Goal: Communication & Community: Answer question/provide support

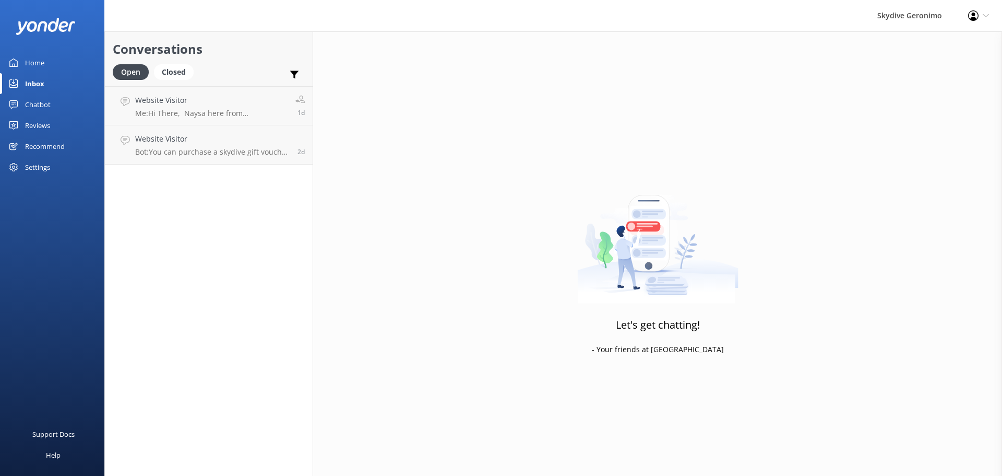
click at [32, 166] on div "Settings" at bounding box center [37, 167] width 25 height 21
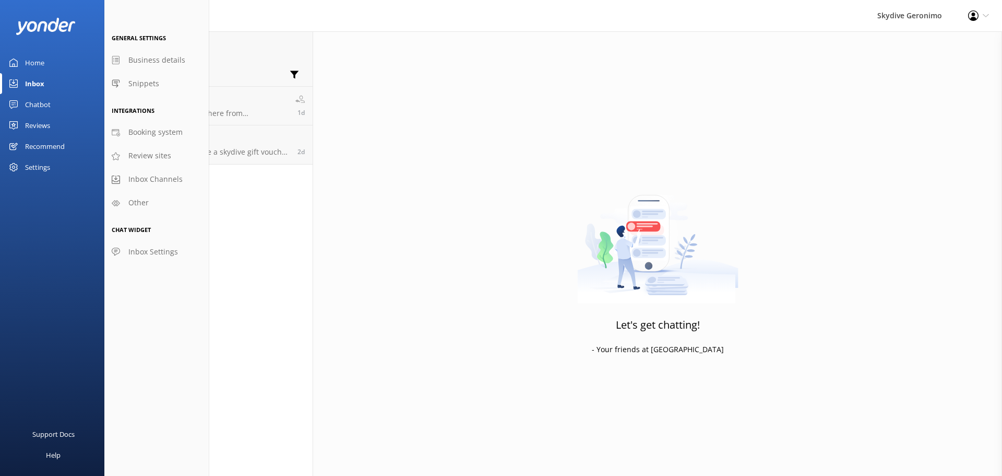
click at [41, 104] on div "Chatbot" at bounding box center [38, 104] width 26 height 21
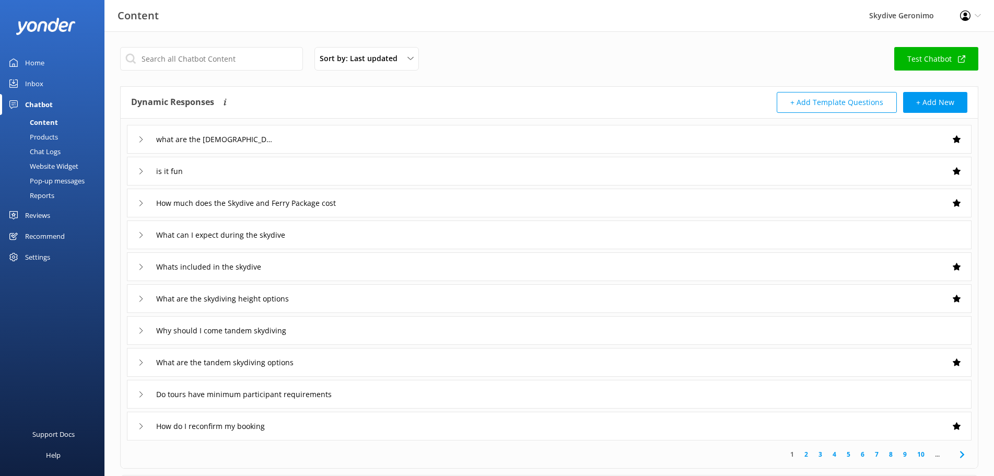
click at [53, 165] on div "Website Widget" at bounding box center [42, 166] width 72 height 15
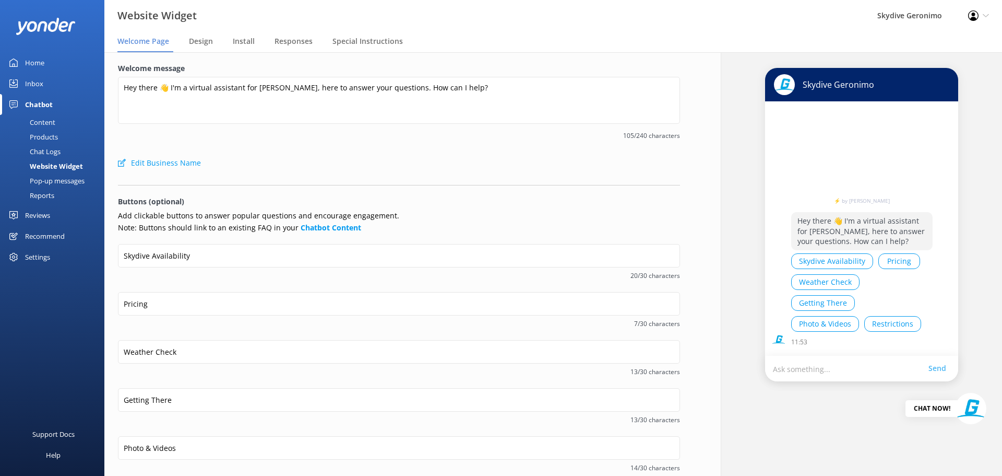
click at [50, 183] on div "Pop-up messages" at bounding box center [45, 180] width 78 height 15
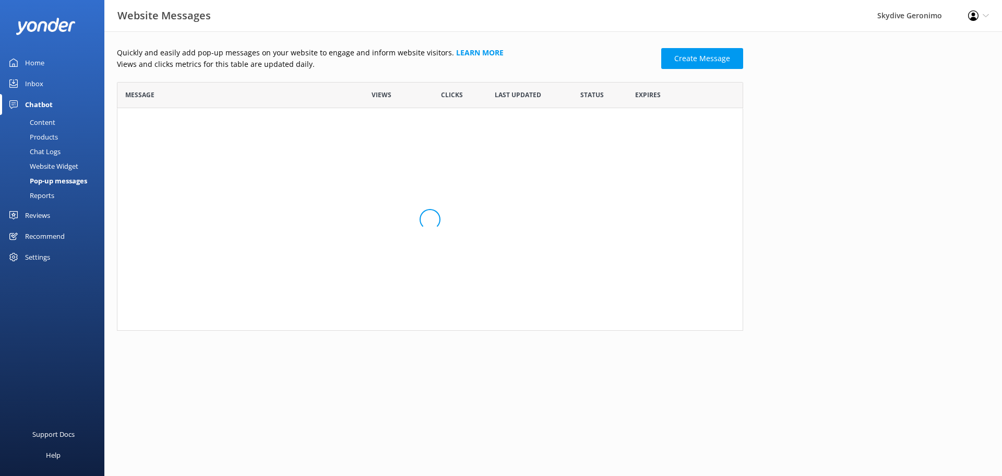
scroll to position [9, 9]
click at [268, 127] on link "Skydive Geronimo Team would love to chat with y..." at bounding box center [232, 124] width 214 height 11
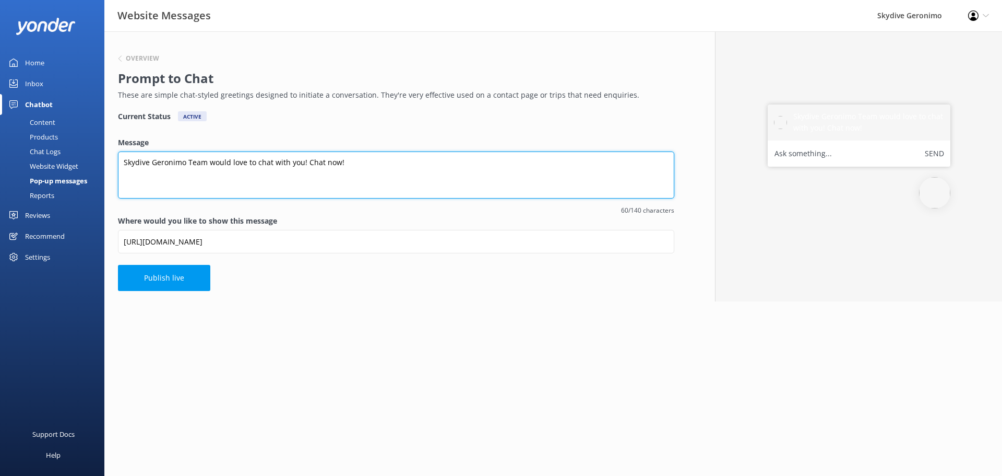
drag, startPoint x: 317, startPoint y: 161, endPoint x: 118, endPoint y: 160, distance: 199.5
click at [118, 160] on textarea "Skydive Geronimo Team would love to chat with you! Chat now!" at bounding box center [396, 174] width 557 height 47
type textarea "Got a question for us? Chat now."
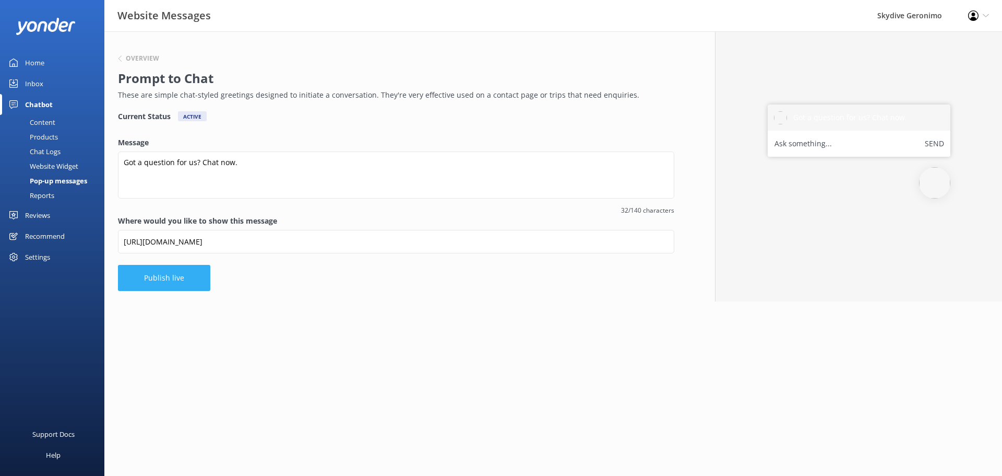
click at [187, 275] on button "Publish live" at bounding box center [164, 278] width 92 height 26
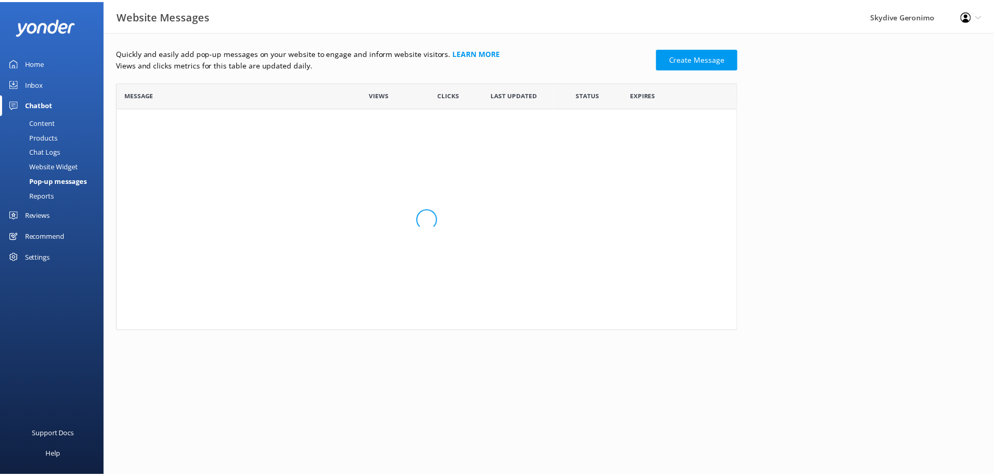
scroll to position [62, 618]
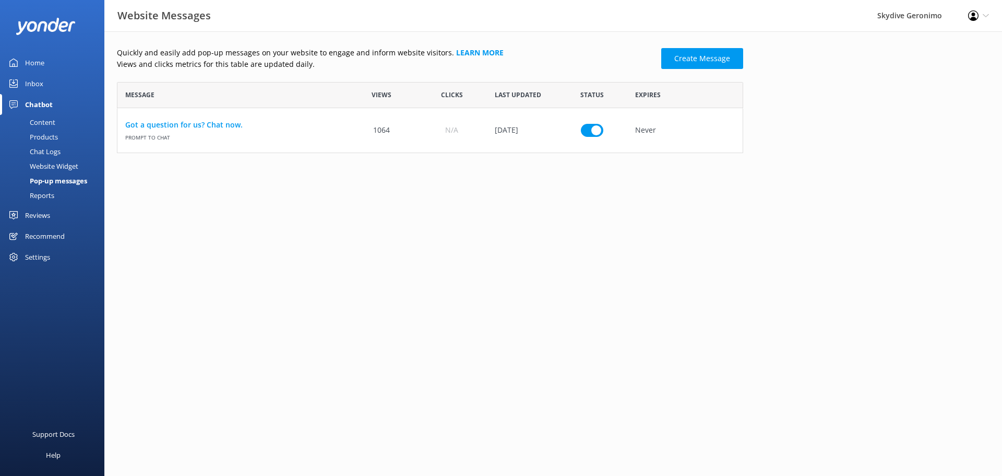
click at [41, 62] on div "Home" at bounding box center [34, 62] width 19 height 21
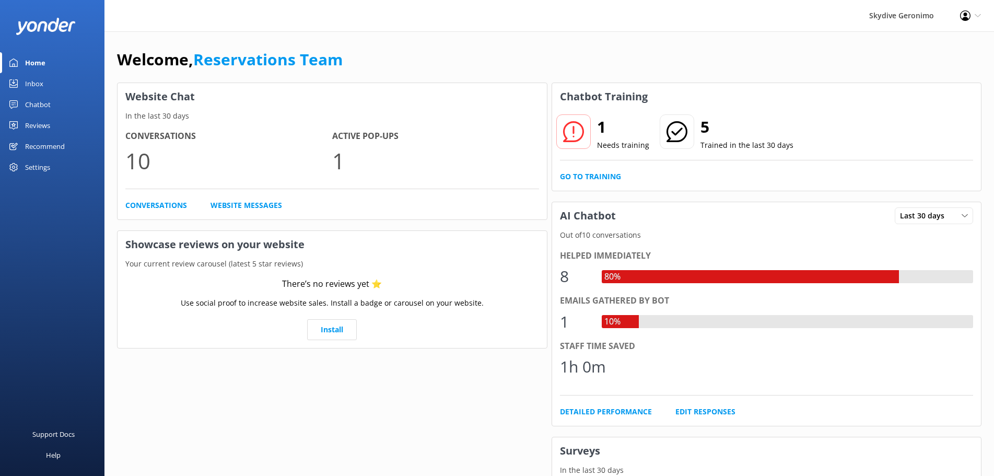
click at [32, 81] on div "Inbox" at bounding box center [34, 83] width 18 height 21
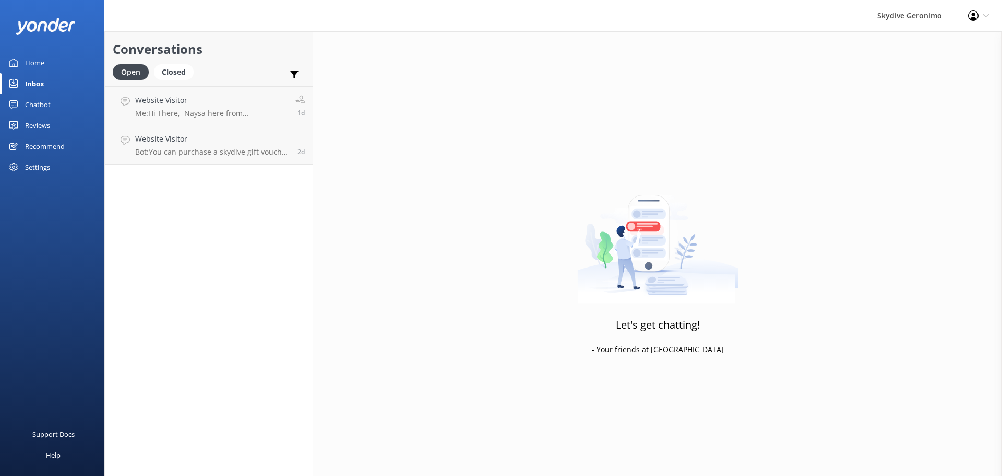
click at [35, 103] on div "Chatbot" at bounding box center [38, 104] width 26 height 21
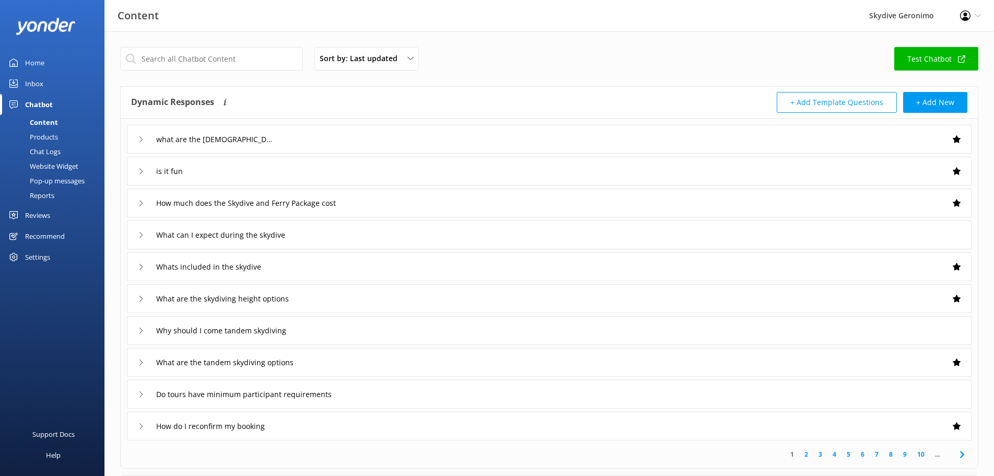
click at [140, 233] on use at bounding box center [140, 235] width 3 height 6
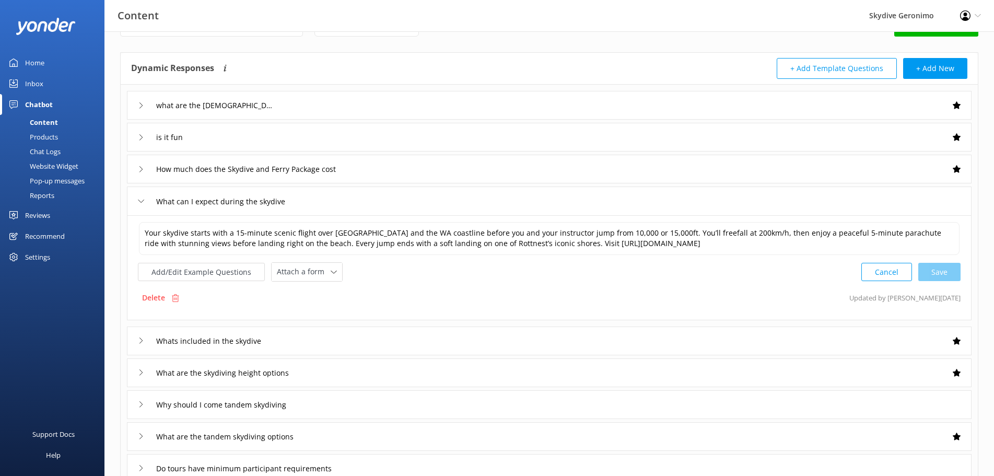
scroll to position [52, 0]
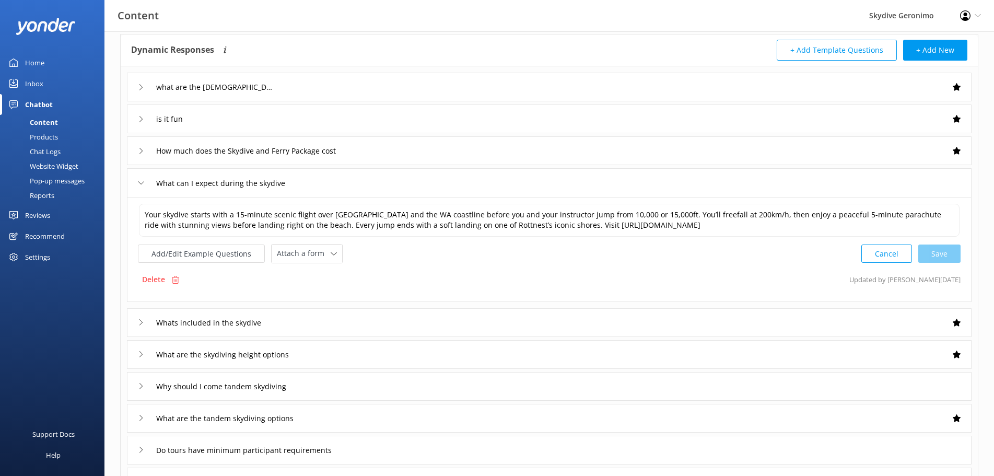
click at [357, 350] on div "What are the skydiving height options" at bounding box center [549, 354] width 844 height 29
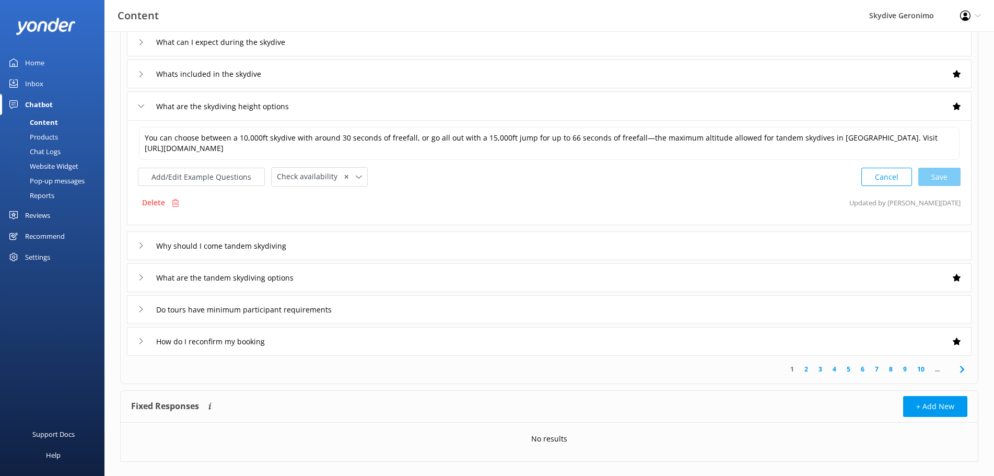
scroll to position [210, 0]
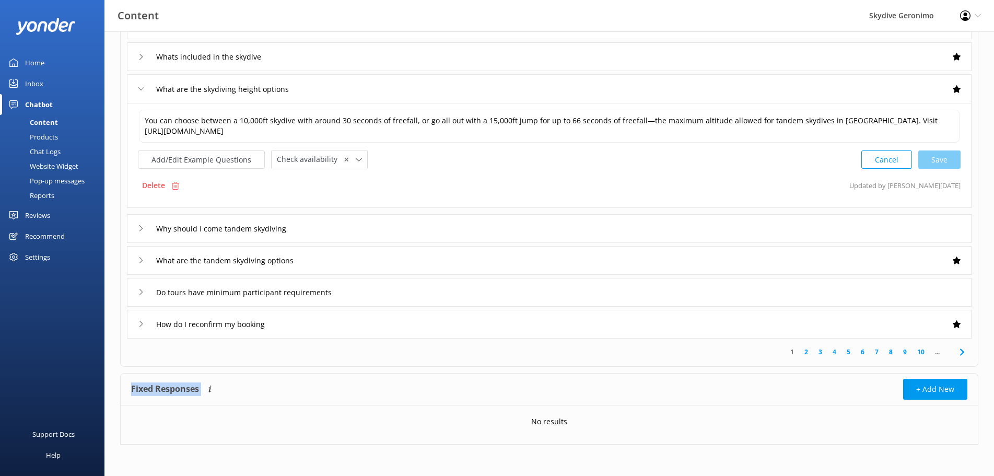
drag, startPoint x: 236, startPoint y: 384, endPoint x: 127, endPoint y: 381, distance: 109.2
click at [127, 381] on div "Fixed Responses The chatbot will provide the exact word-for-word response you a…" at bounding box center [549, 389] width 857 height 32
click at [253, 389] on div "Fixed Responses The chatbot will provide the exact word-for-word response you a…" at bounding box center [340, 389] width 418 height 21
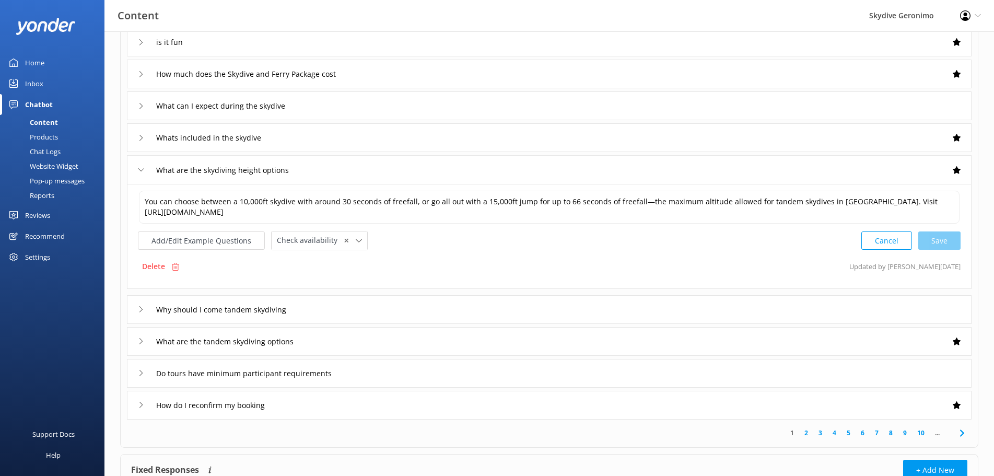
scroll to position [53, 0]
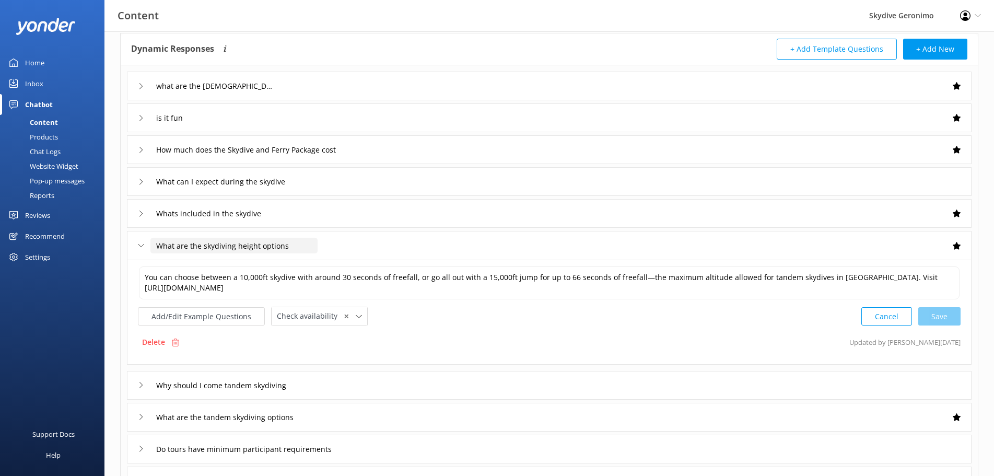
click at [193, 252] on input "What are the skydiving height options" at bounding box center [233, 246] width 167 height 16
click at [141, 245] on icon at bounding box center [141, 245] width 6 height 6
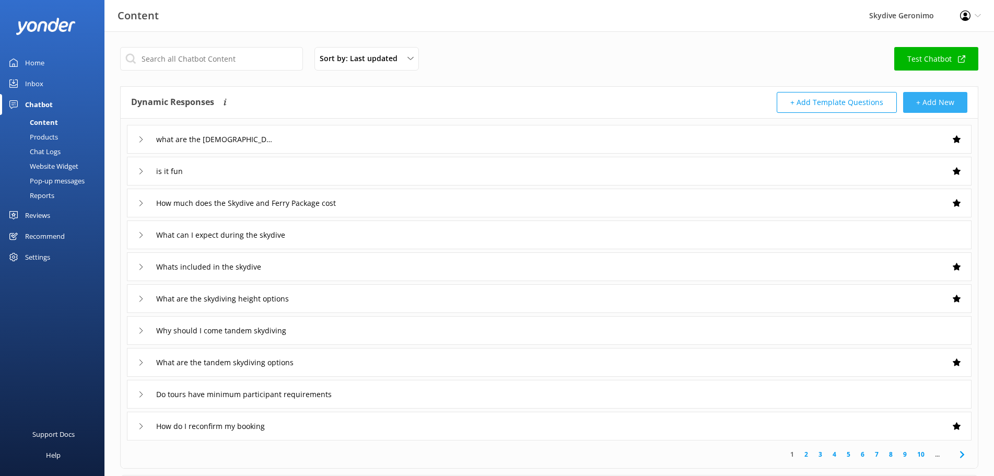
click at [940, 100] on button "+ Add New" at bounding box center [935, 102] width 64 height 21
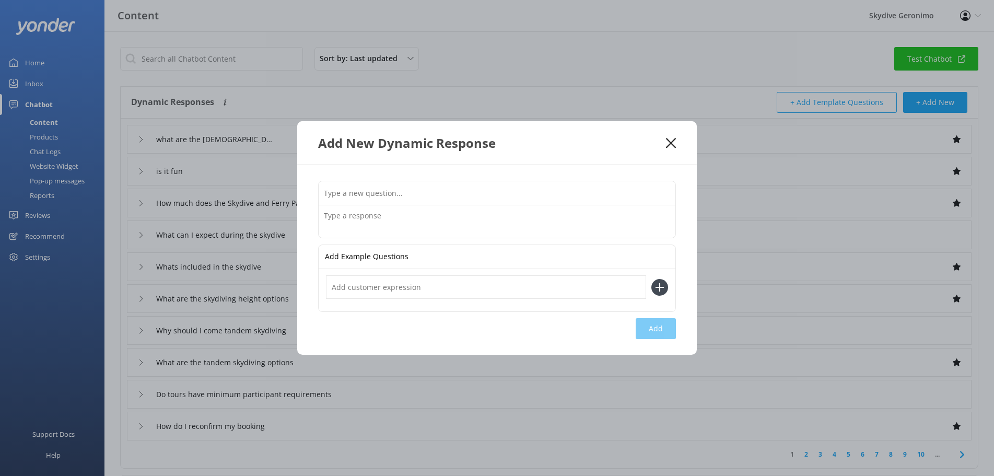
click at [342, 191] on input "text" at bounding box center [497, 192] width 357 height 23
click at [347, 225] on textarea at bounding box center [497, 221] width 357 height 32
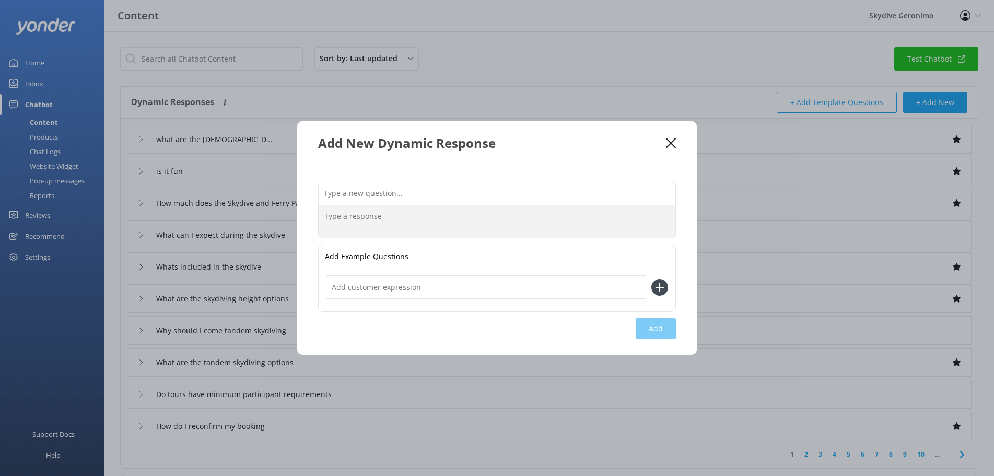
click at [675, 139] on icon at bounding box center [671, 143] width 10 height 10
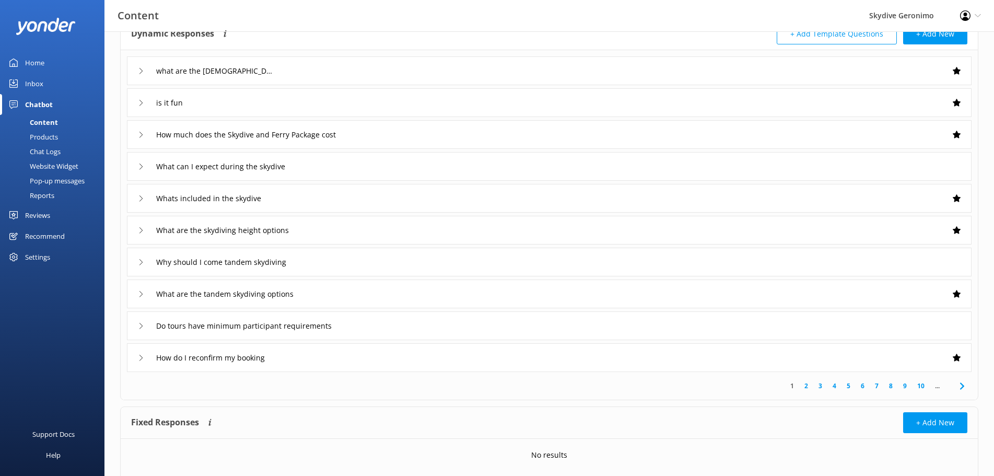
scroll to position [50, 0]
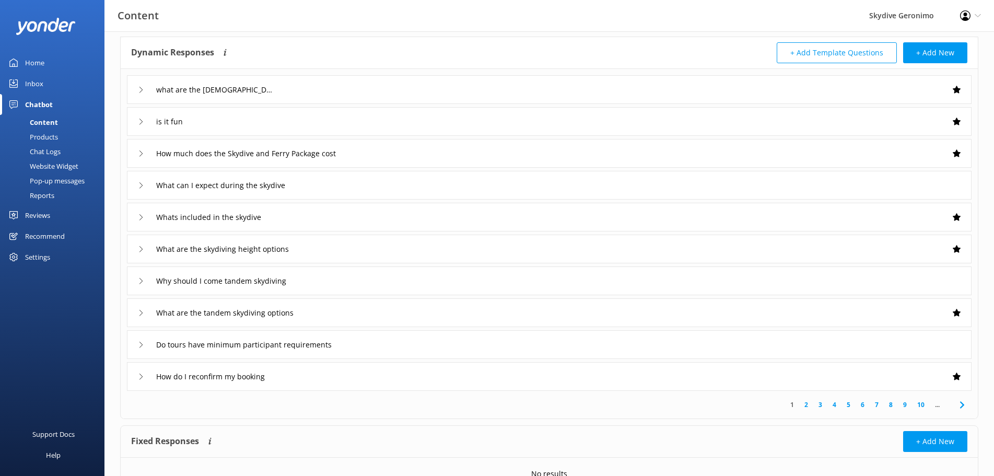
drag, startPoint x: 238, startPoint y: 305, endPoint x: 246, endPoint y: 407, distance: 102.2
click at [250, 409] on div "1 2 3 4 5 6 7 8 9 10 ..." at bounding box center [549, 405] width 853 height 28
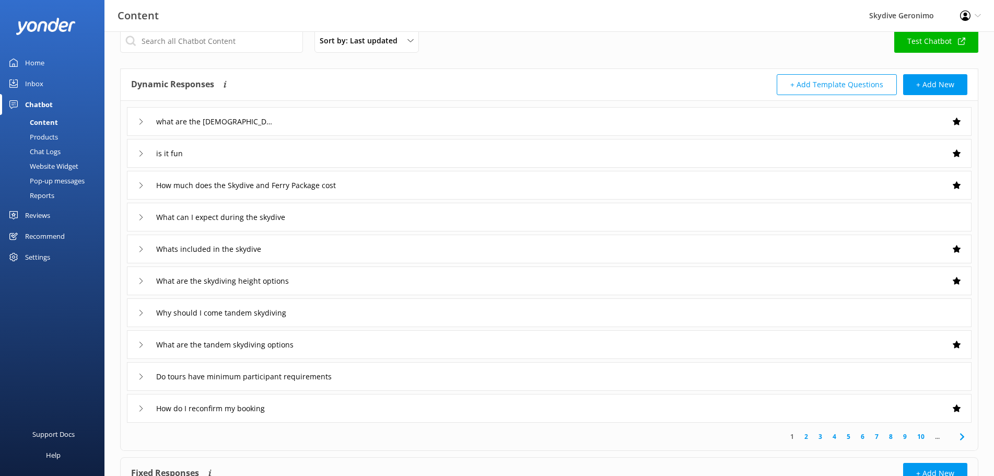
scroll to position [0, 0]
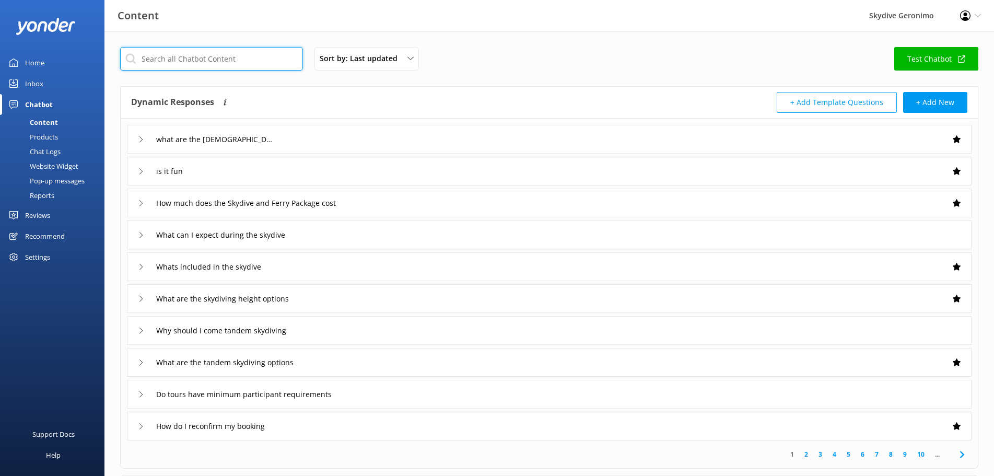
click at [195, 60] on input "text" at bounding box center [211, 58] width 183 height 23
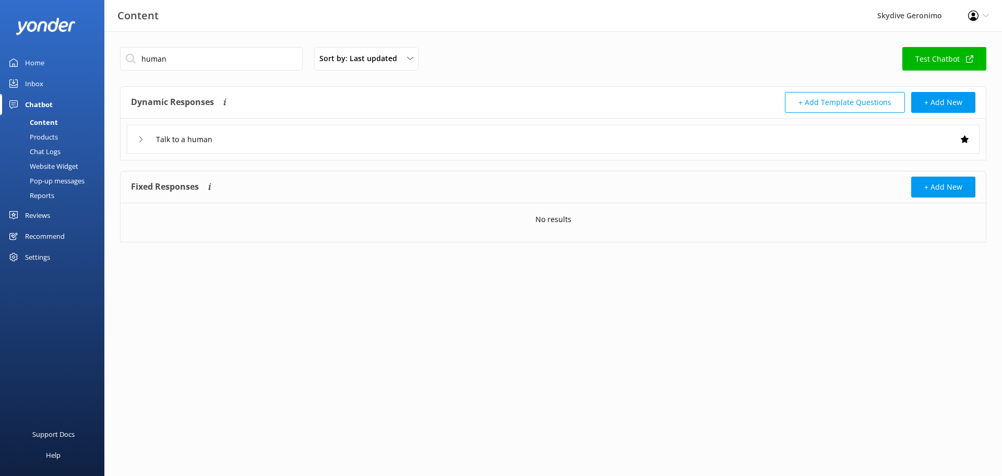
click at [138, 141] on icon at bounding box center [141, 139] width 6 height 6
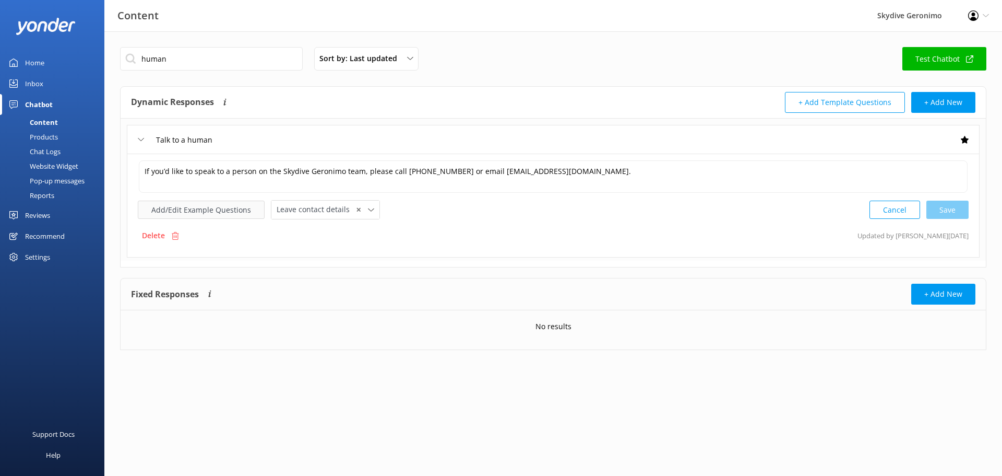
click at [191, 210] on button "Add/Edit Example Questions" at bounding box center [201, 209] width 127 height 18
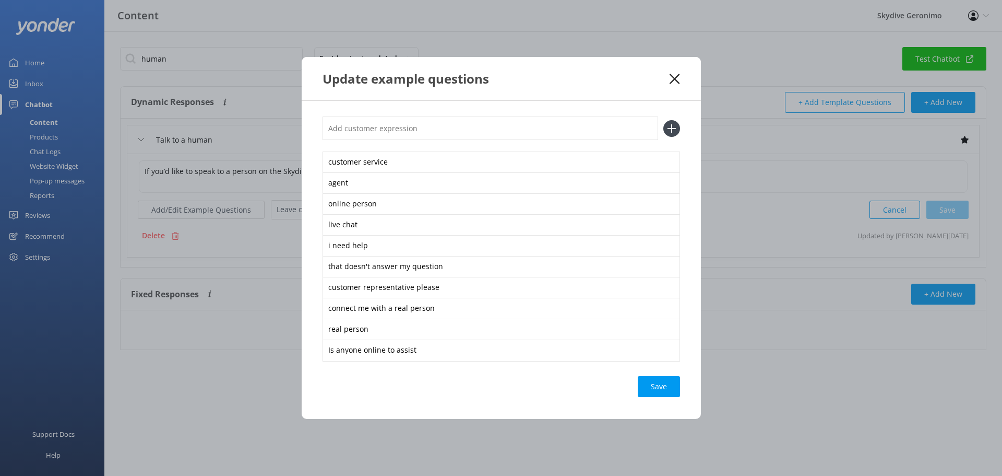
click at [677, 81] on use at bounding box center [675, 79] width 10 height 10
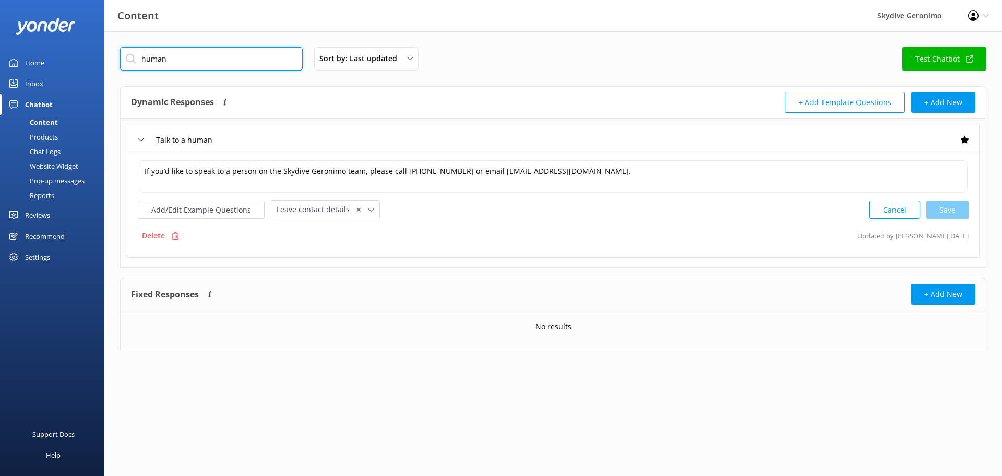
click at [237, 60] on input "human" at bounding box center [211, 58] width 183 height 23
type input "h"
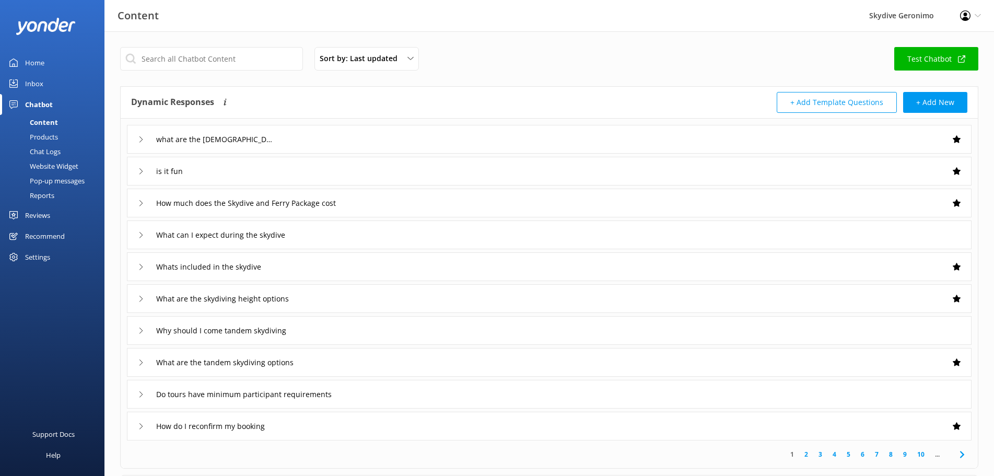
click at [141, 141] on use at bounding box center [140, 139] width 3 height 6
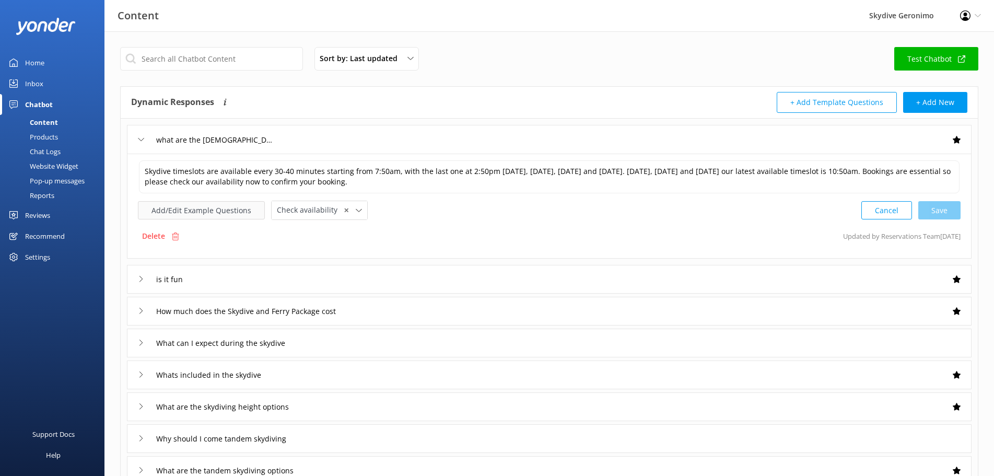
click at [210, 211] on button "Add/Edit Example Questions" at bounding box center [201, 210] width 127 height 18
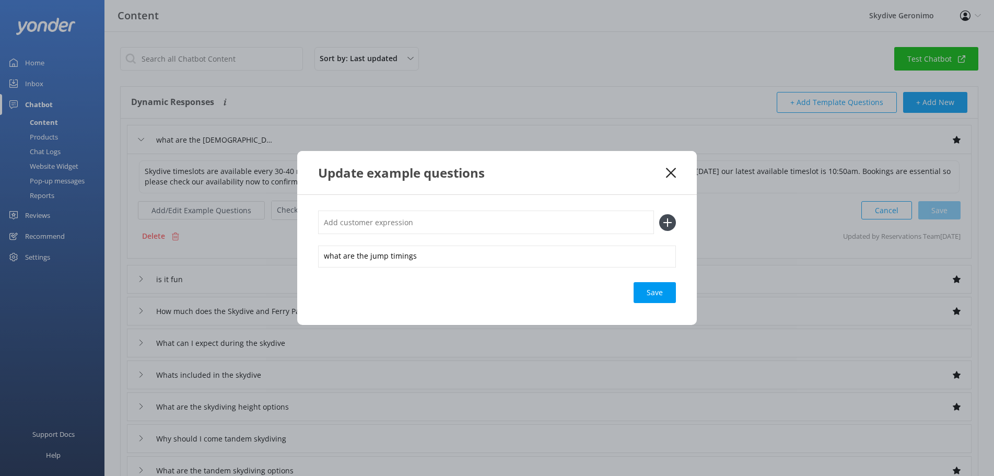
click at [364, 220] on input "text" at bounding box center [486, 221] width 336 height 23
type input "what are the experience times"
drag, startPoint x: 659, startPoint y: 221, endPoint x: 666, endPoint y: 220, distance: 6.9
click at [666, 220] on icon at bounding box center [667, 222] width 17 height 17
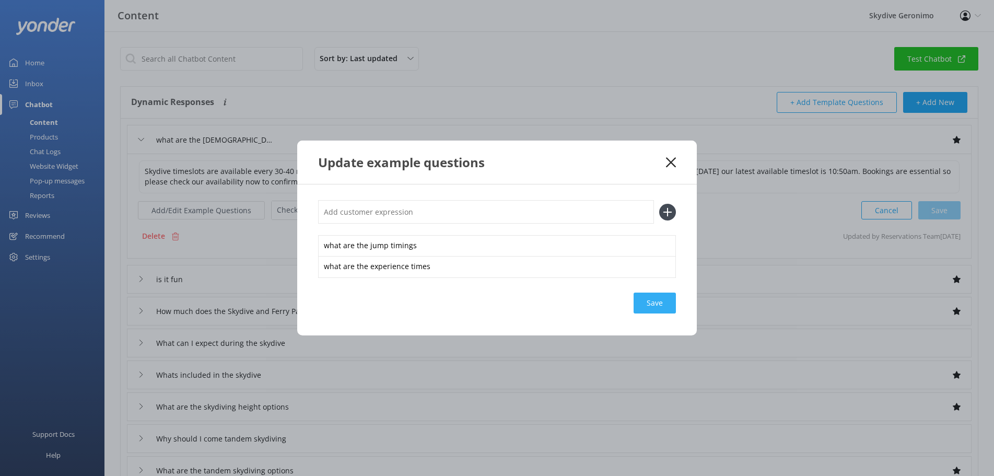
click at [662, 308] on div "Save" at bounding box center [654, 302] width 42 height 21
click at [674, 162] on icon at bounding box center [671, 162] width 10 height 10
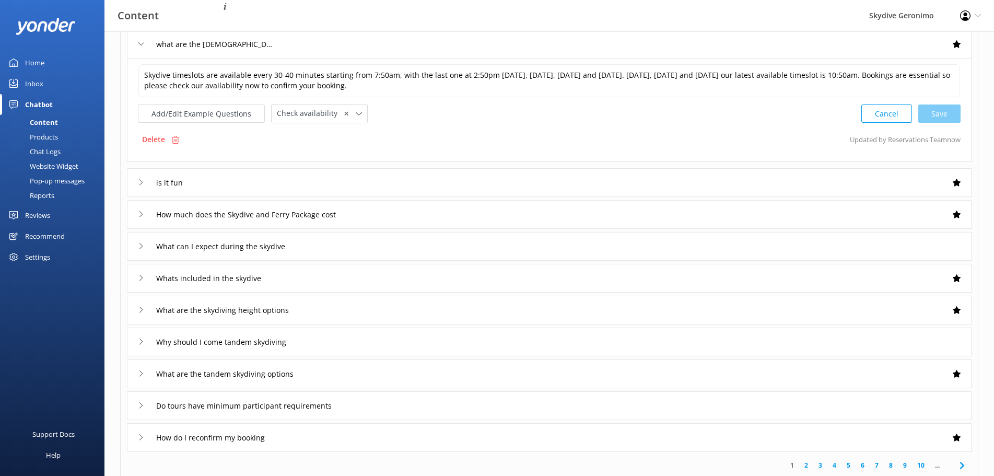
scroll to position [209, 0]
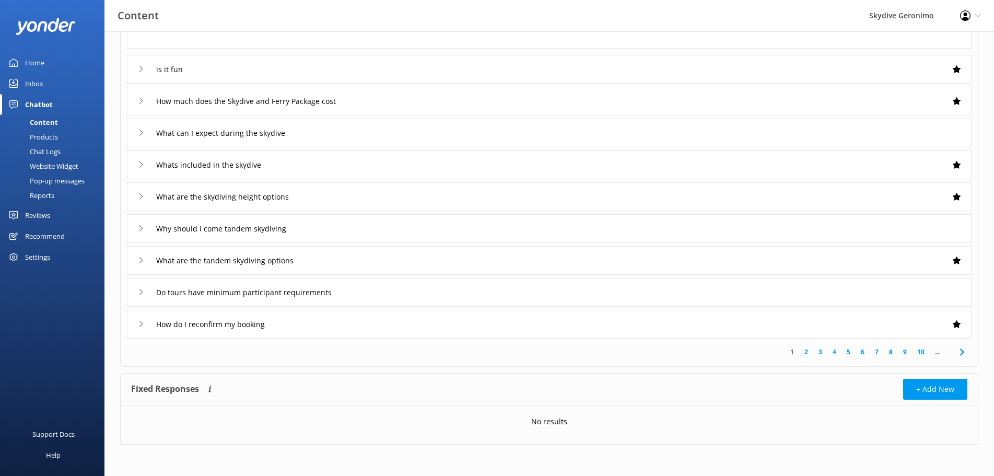
click at [141, 101] on icon at bounding box center [141, 101] width 6 height 6
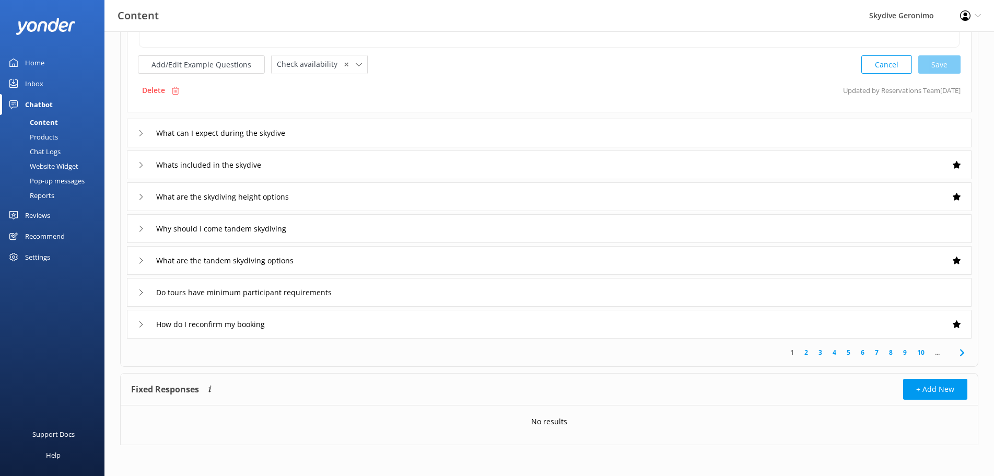
scroll to position [102, 0]
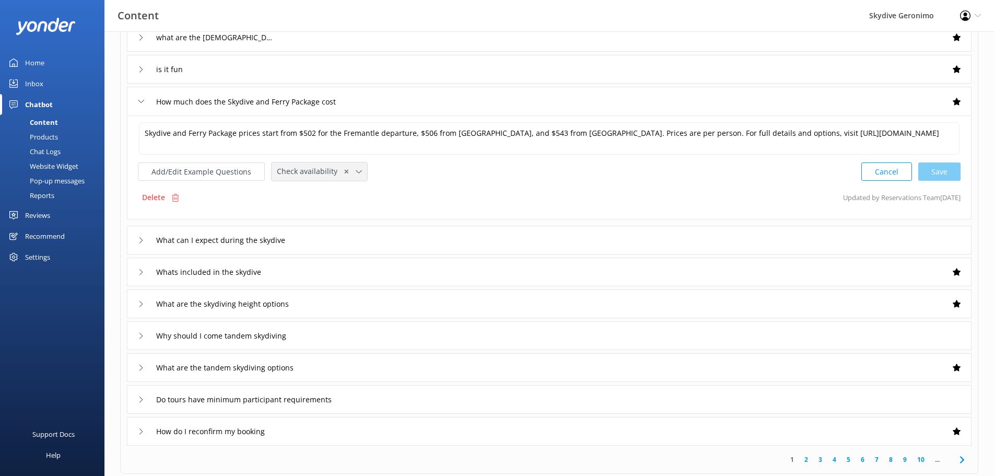
click at [356, 173] on icon at bounding box center [359, 172] width 6 height 6
click at [381, 190] on div "Delete Updated by Reservations Team [DATE]" at bounding box center [549, 197] width 822 height 20
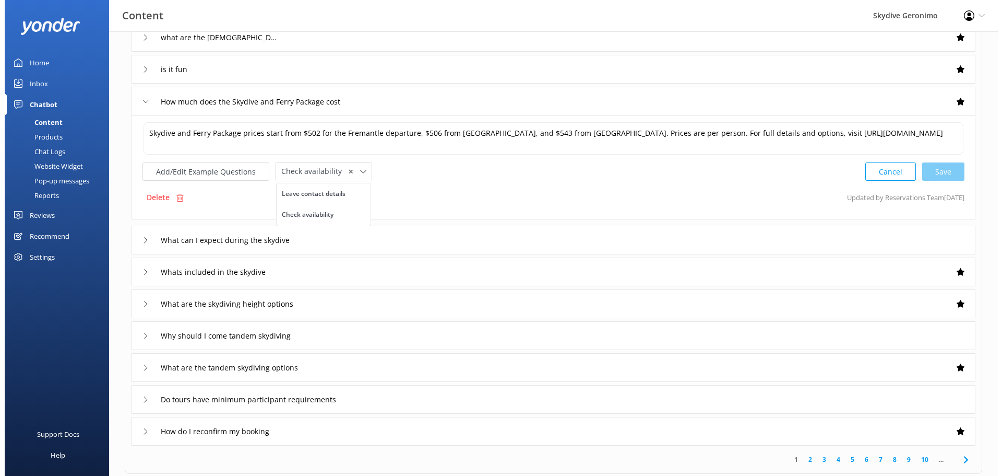
scroll to position [0, 0]
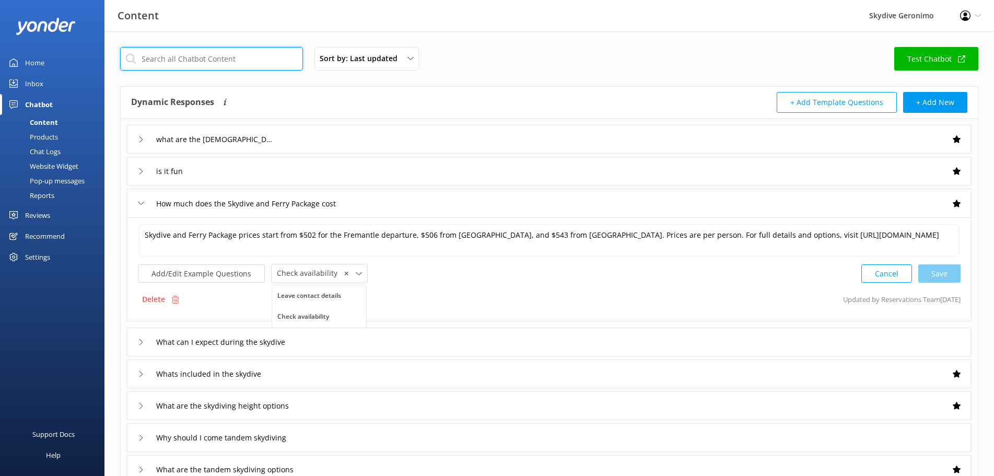
click at [237, 66] on input "text" at bounding box center [211, 58] width 183 height 23
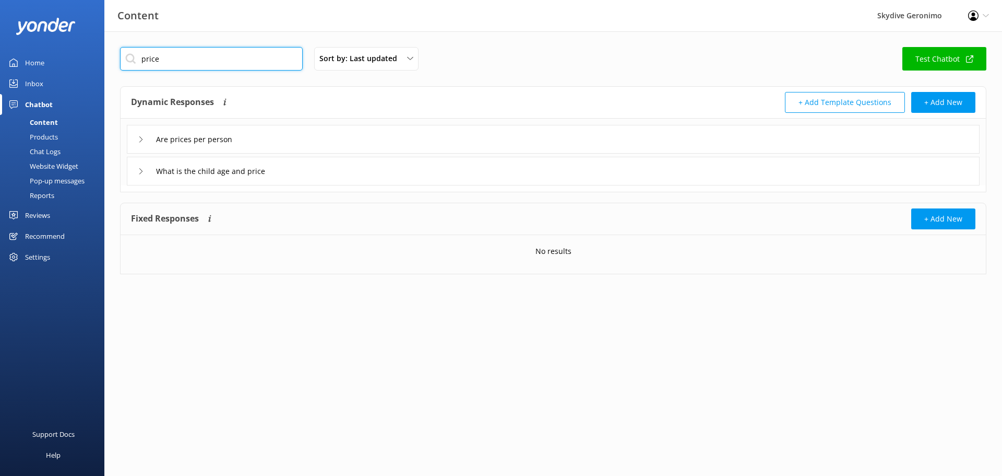
type input "price"
click at [284, 143] on div "Are prices per person" at bounding box center [553, 139] width 853 height 29
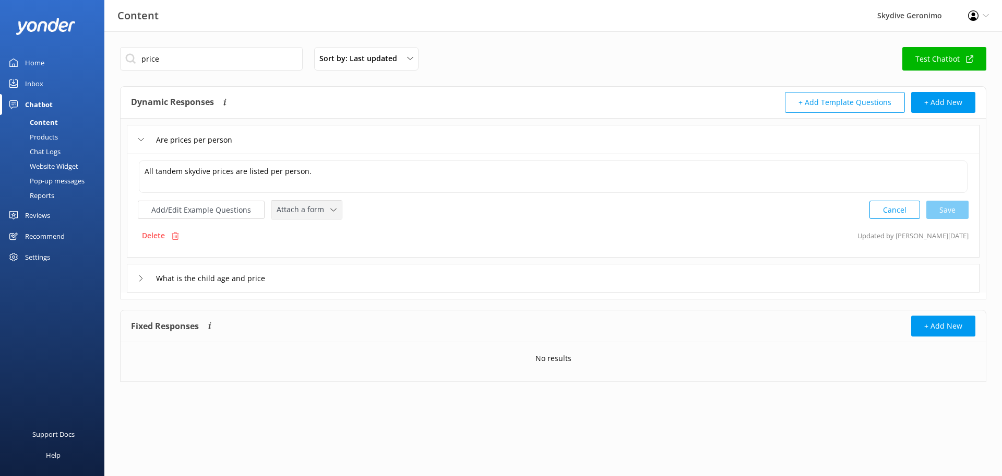
click at [331, 209] on use at bounding box center [334, 209] width 6 height 3
click at [312, 252] on div "Check availability" at bounding box center [303, 252] width 52 height 10
click at [950, 209] on div "Cancel Save" at bounding box center [919, 208] width 99 height 19
click at [145, 140] on div "Are prices per person" at bounding box center [188, 139] width 100 height 17
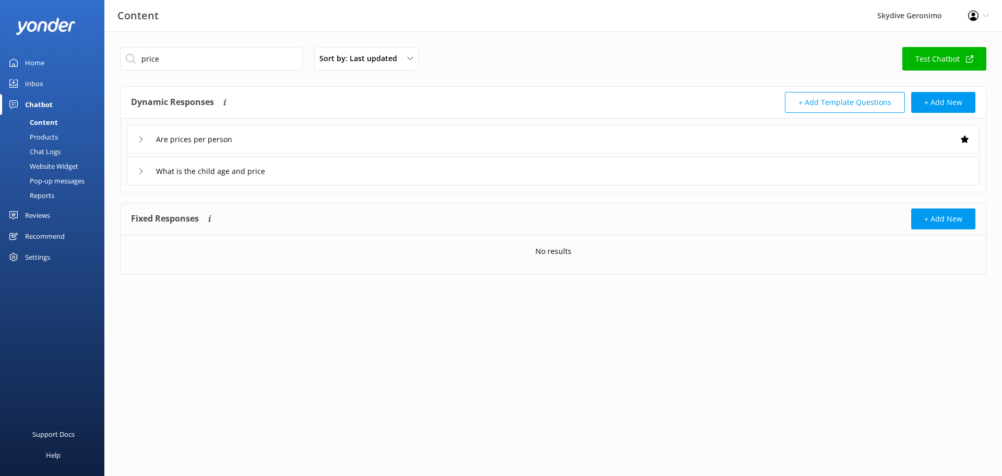
click at [141, 138] on icon at bounding box center [141, 139] width 6 height 6
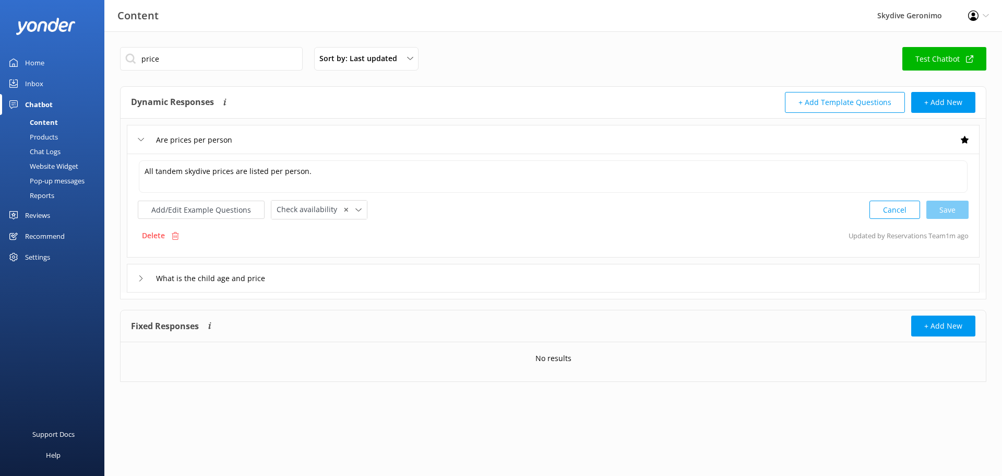
click at [43, 149] on div "Chat Logs" at bounding box center [33, 151] width 54 height 15
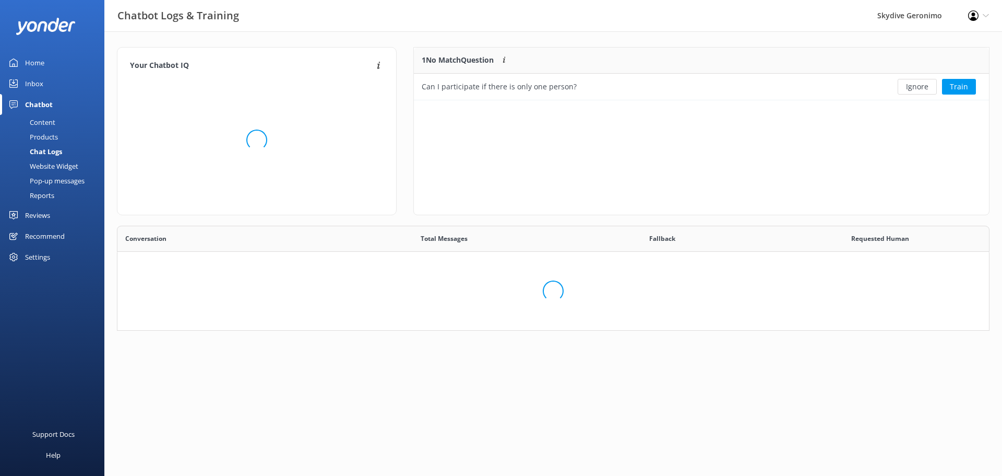
scroll to position [44, 560]
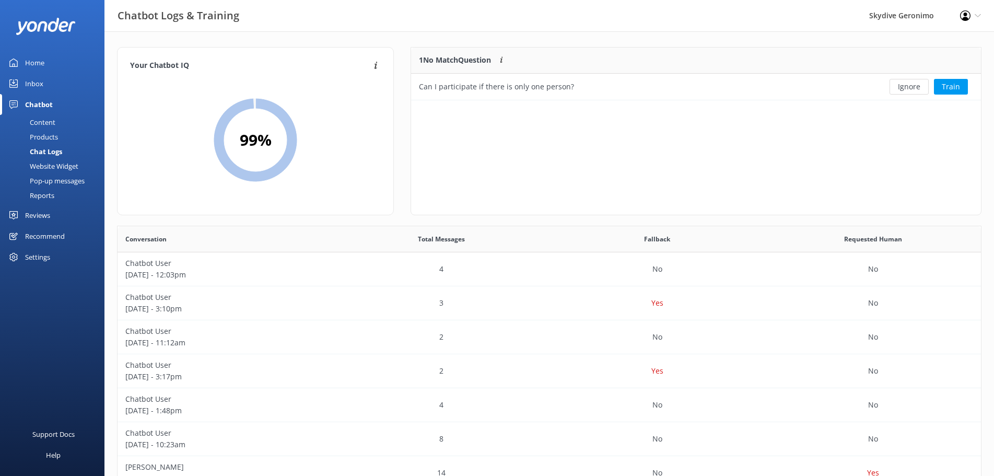
click at [31, 84] on div "Inbox" at bounding box center [34, 83] width 18 height 21
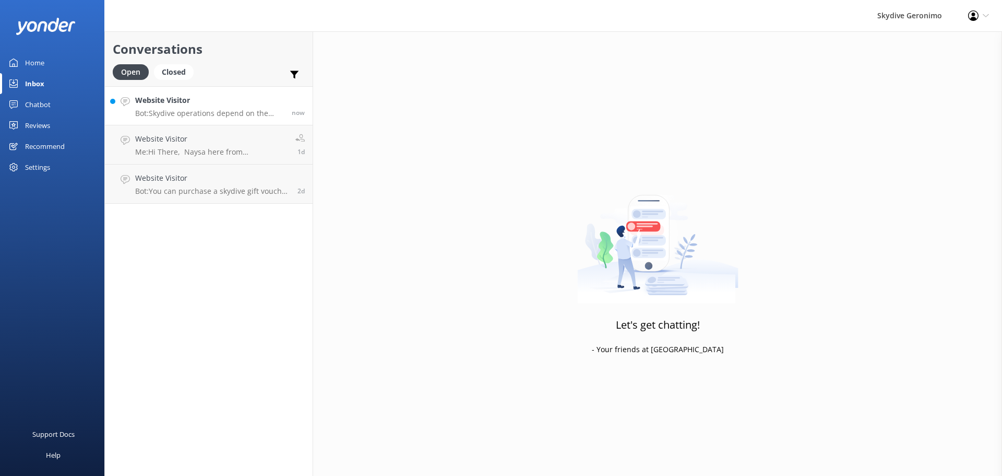
click at [193, 110] on p "Bot: Skydive operations depend on the weather, so please call us on [PHONE_NUMB…" at bounding box center [209, 113] width 149 height 9
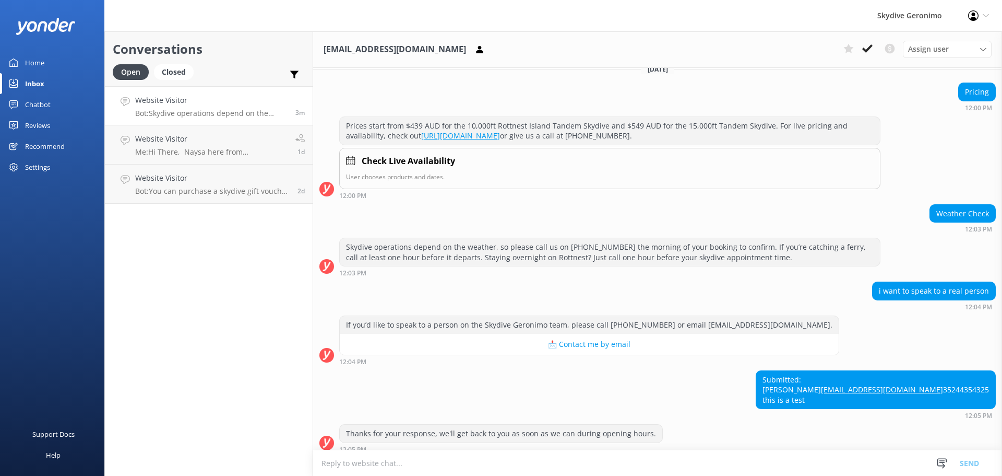
scroll to position [136, 0]
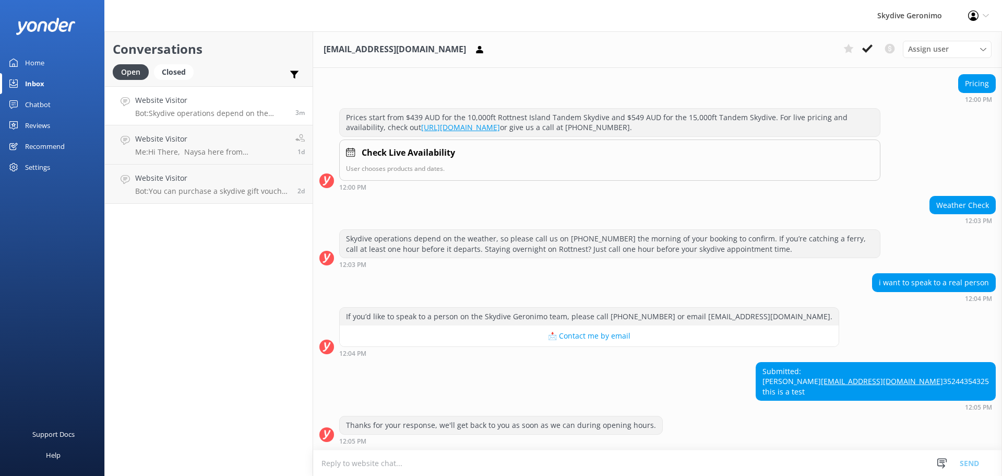
click at [363, 467] on textarea at bounding box center [657, 463] width 689 height 26
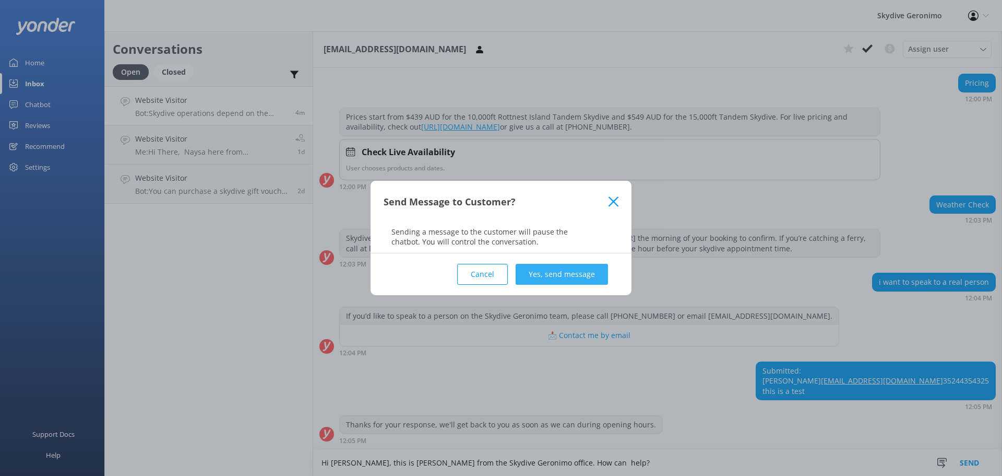
type textarea "Hi [PERSON_NAME], this is [PERSON_NAME] from the Skydive Geronimo office. How c…"
click at [556, 278] on button "Yes, send message" at bounding box center [562, 274] width 92 height 21
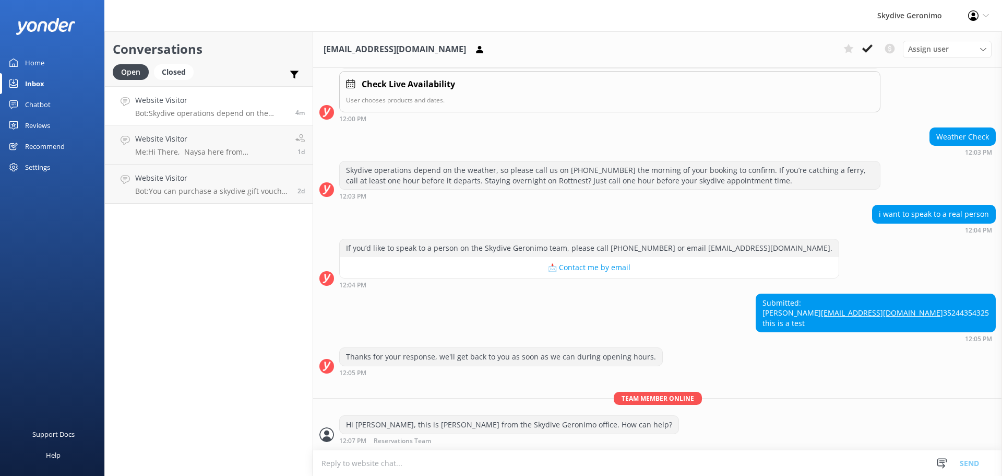
scroll to position [204, 0]
click at [170, 75] on div "Closed" at bounding box center [174, 72] width 40 height 16
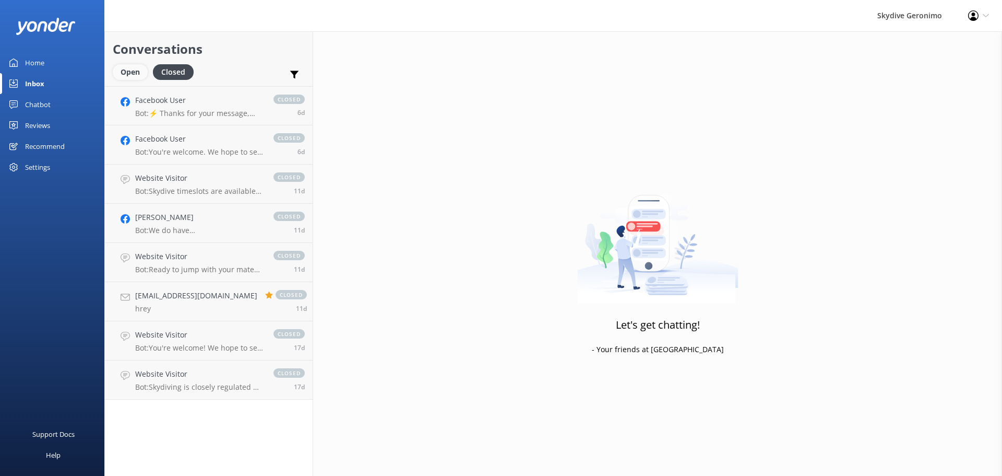
click at [135, 73] on div "Open" at bounding box center [130, 72] width 35 height 16
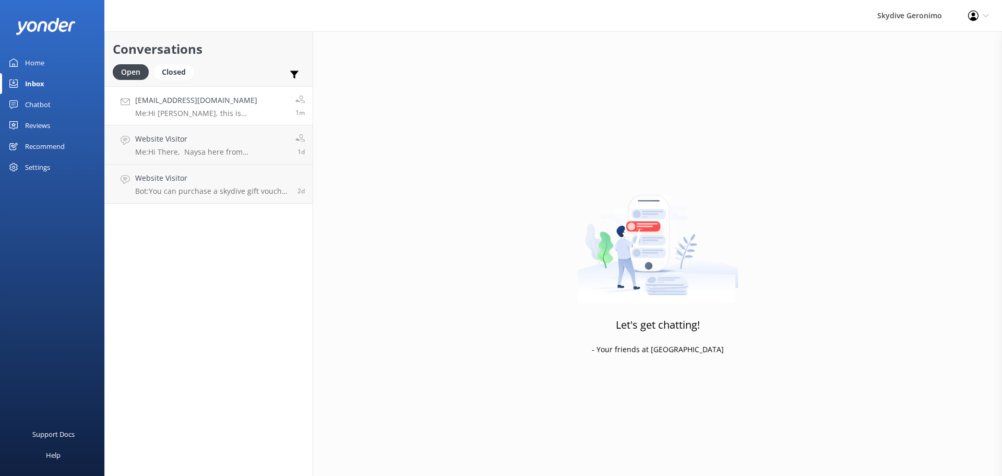
click at [218, 111] on p "Me: Hi [PERSON_NAME], this is [PERSON_NAME] from the Skydive Geronimo office. H…" at bounding box center [211, 113] width 152 height 9
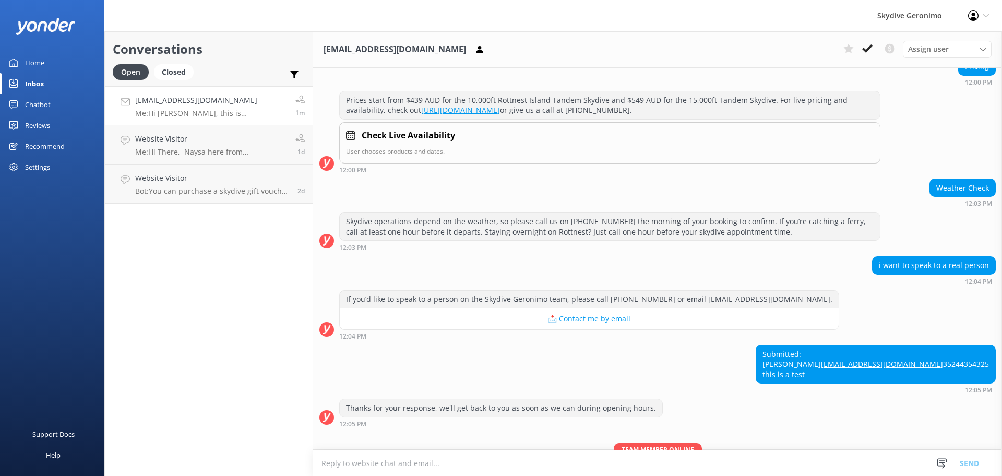
scroll to position [204, 0]
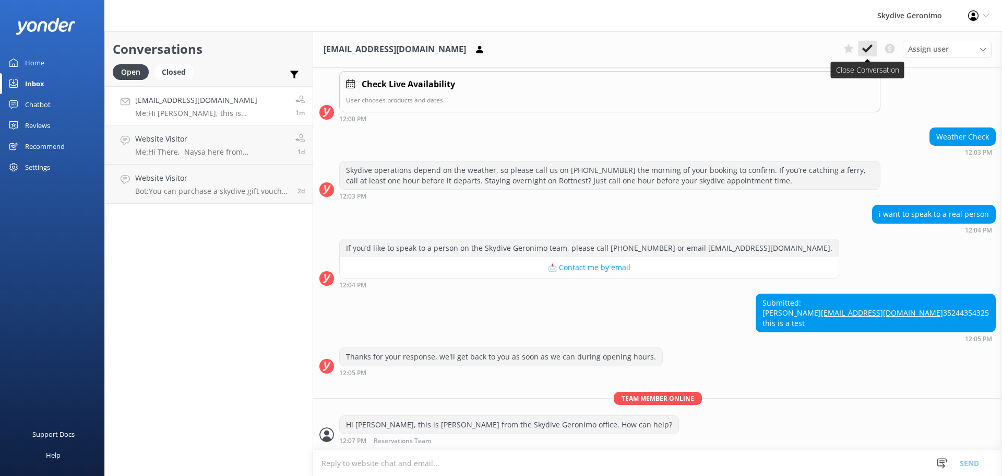
click at [866, 49] on icon at bounding box center [868, 48] width 10 height 10
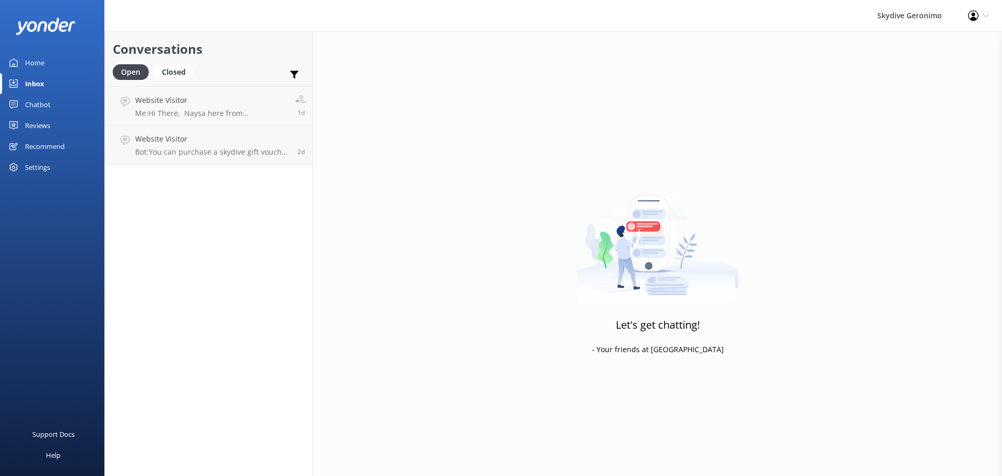
drag, startPoint x: 251, startPoint y: 83, endPoint x: 216, endPoint y: 68, distance: 38.1
click at [247, 83] on div "Open Closed Important Converted Assigned to me Unassigned" at bounding box center [209, 76] width 192 height 25
click at [185, 69] on div "Closed" at bounding box center [174, 72] width 40 height 16
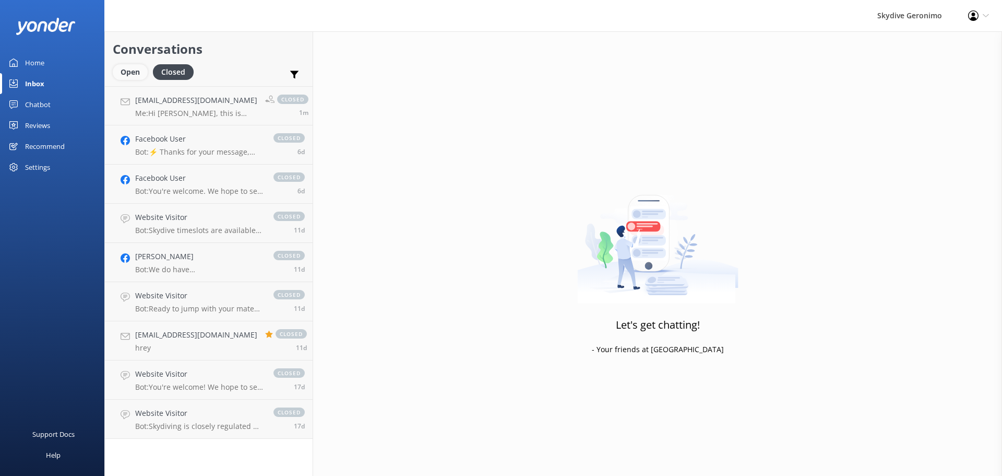
click at [133, 68] on div "Open" at bounding box center [130, 72] width 35 height 16
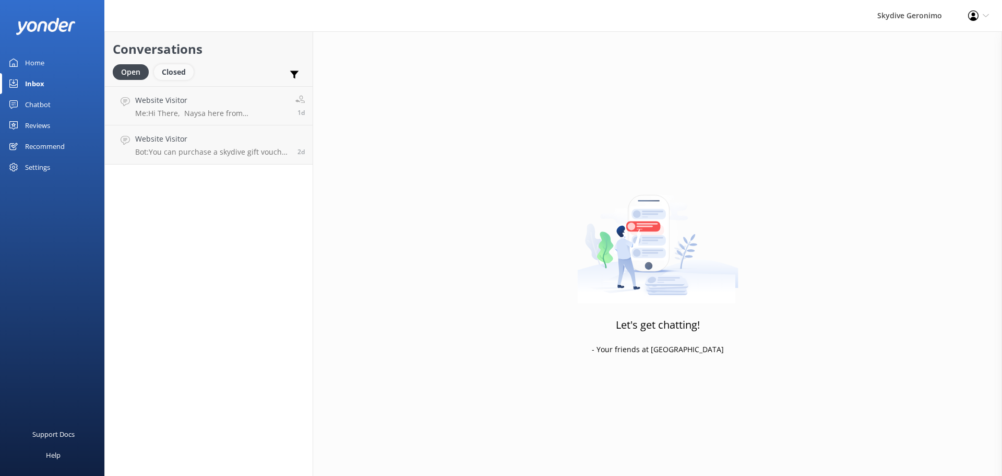
click at [178, 73] on div "Closed" at bounding box center [174, 72] width 40 height 16
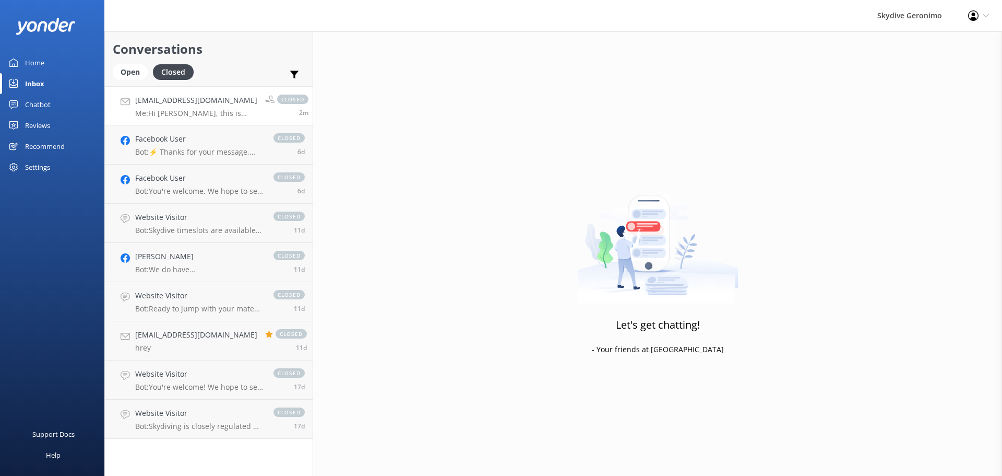
click at [192, 118] on link "[EMAIL_ADDRESS][DOMAIN_NAME] Me: Hi [PERSON_NAME], this is [PERSON_NAME] from t…" at bounding box center [209, 105] width 208 height 39
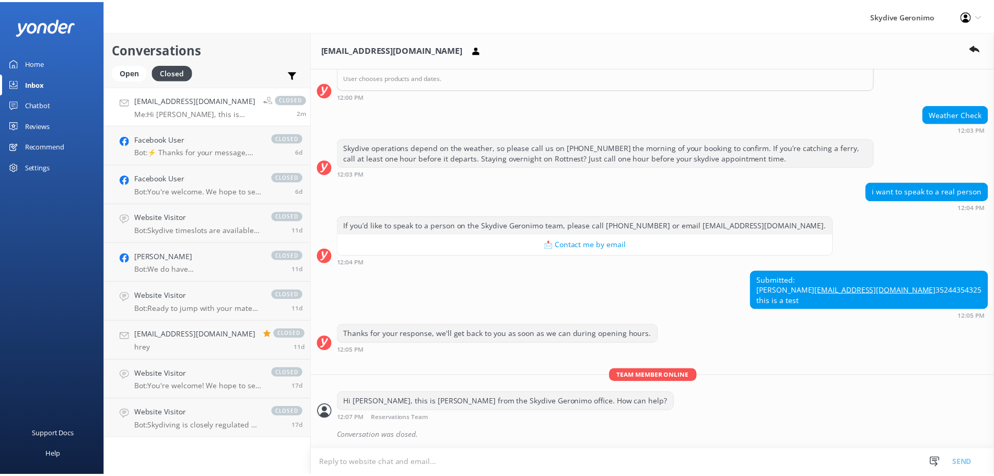
scroll to position [227, 0]
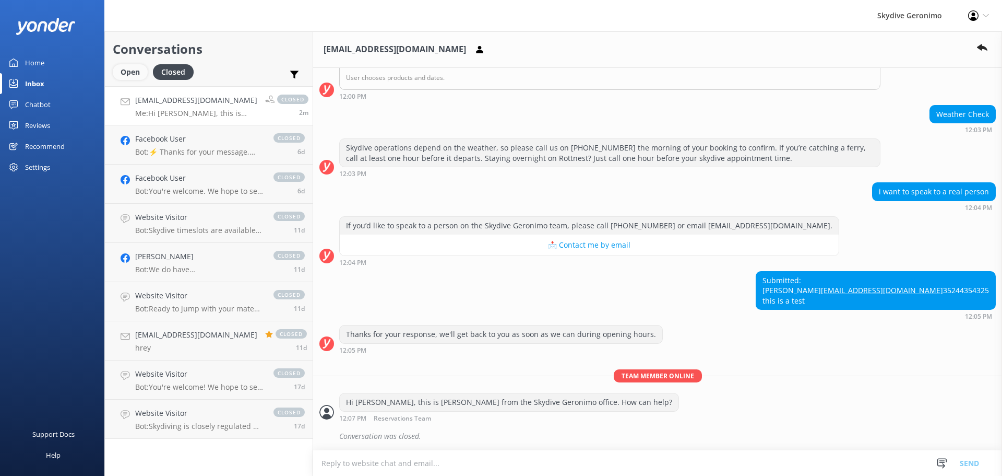
click at [127, 72] on div "Open" at bounding box center [130, 72] width 35 height 16
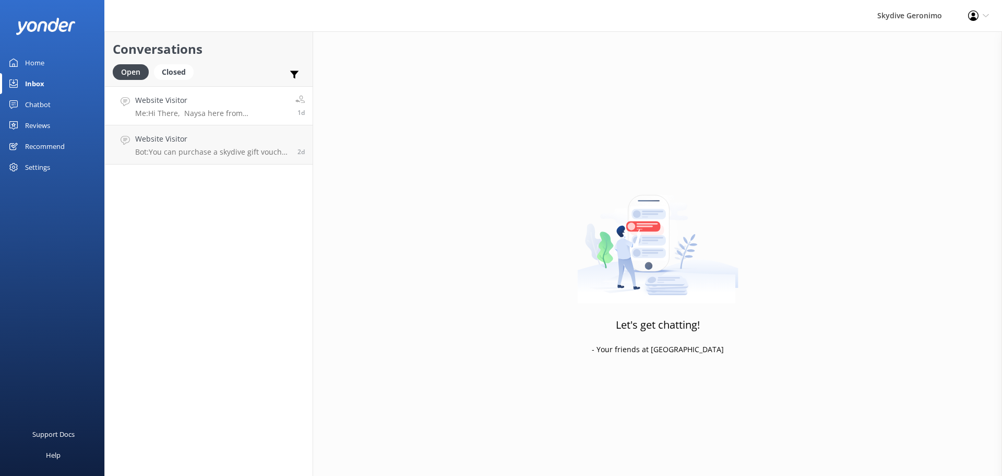
click at [202, 106] on h4 "Website Visitor" at bounding box center [211, 100] width 152 height 11
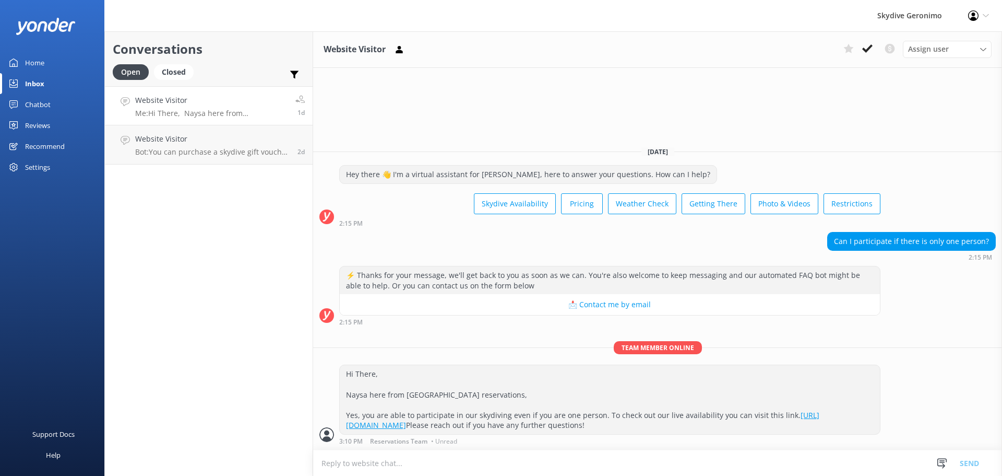
click at [222, 113] on p "Me: Hi There, Naysa here from [GEOGRAPHIC_DATA] reservations, Yes, you are able…" at bounding box center [211, 113] width 152 height 9
click at [255, 103] on h4 "Website Visitor" at bounding box center [211, 100] width 152 height 11
drag, startPoint x: 185, startPoint y: 147, endPoint x: 191, endPoint y: 134, distance: 13.8
click at [185, 146] on div "Website Visitor Bot: You can purchase a skydive gift voucher online at [URL][DO…" at bounding box center [212, 144] width 155 height 23
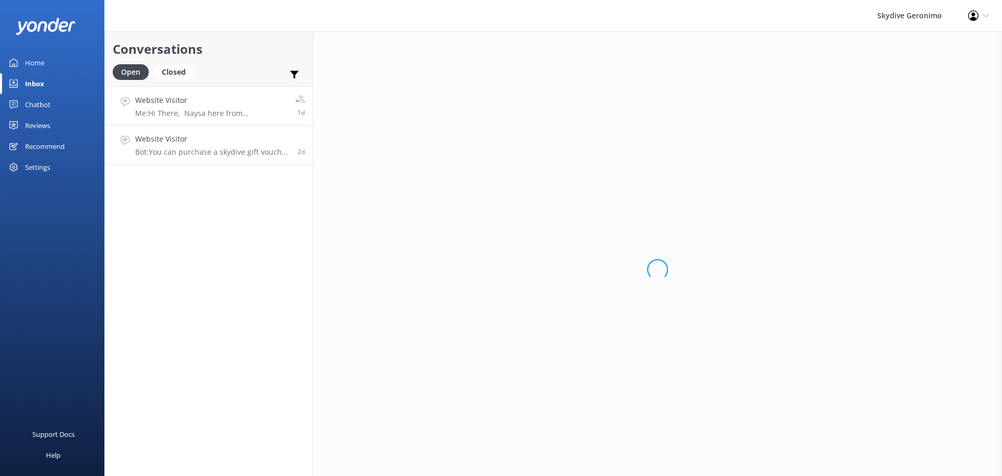
click at [188, 113] on p "Me: Hi There, Naysa here from [GEOGRAPHIC_DATA] reservations, Yes, you are able…" at bounding box center [211, 113] width 152 height 9
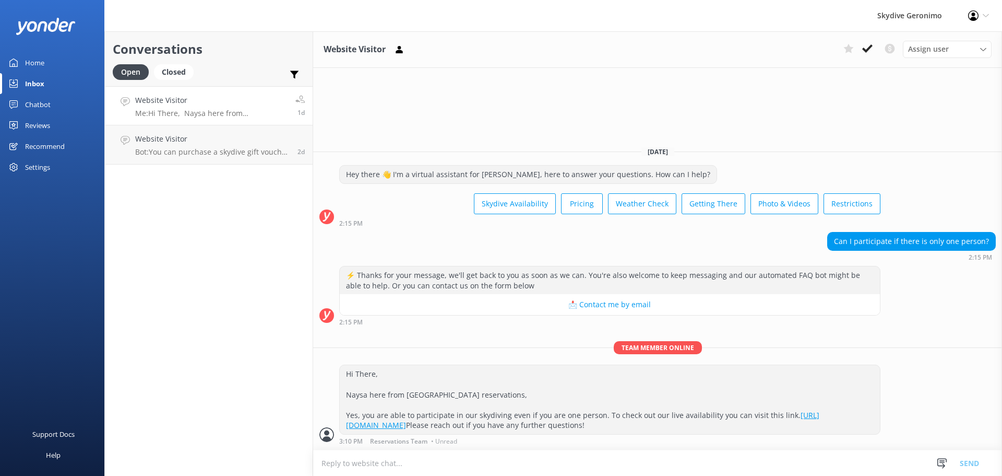
click at [201, 109] on p "Me: Hi There, Naysa here from [GEOGRAPHIC_DATA] reservations, Yes, you are able…" at bounding box center [211, 113] width 152 height 9
click at [202, 149] on p "Bot: You can purchase a skydive gift voucher online at [URL][DOMAIN_NAME]. Choo…" at bounding box center [212, 151] width 155 height 9
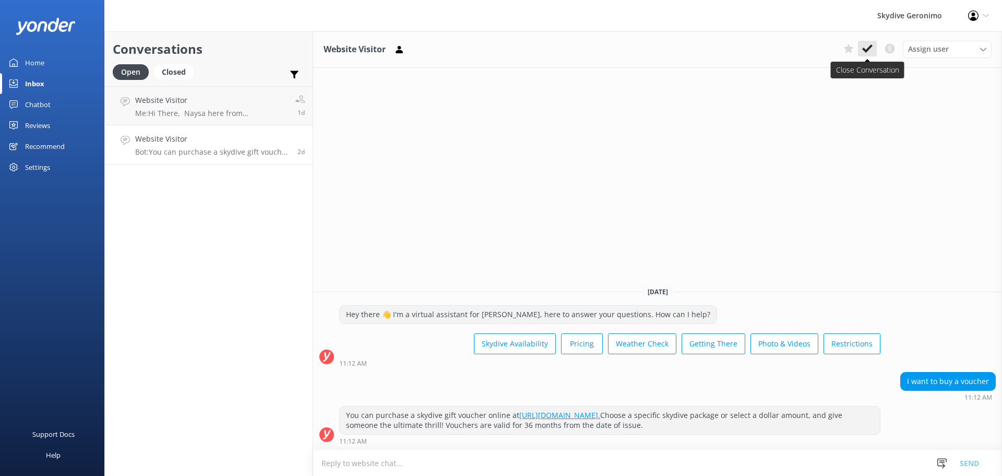
click at [868, 51] on use at bounding box center [868, 48] width 10 height 8
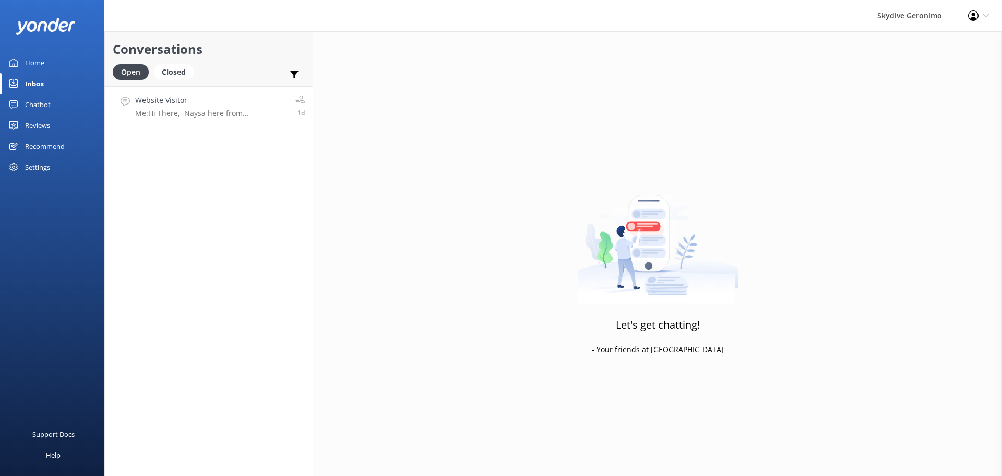
click at [195, 109] on p "Me: Hi There, Naysa here from [GEOGRAPHIC_DATA] reservations, Yes, you are able…" at bounding box center [211, 113] width 152 height 9
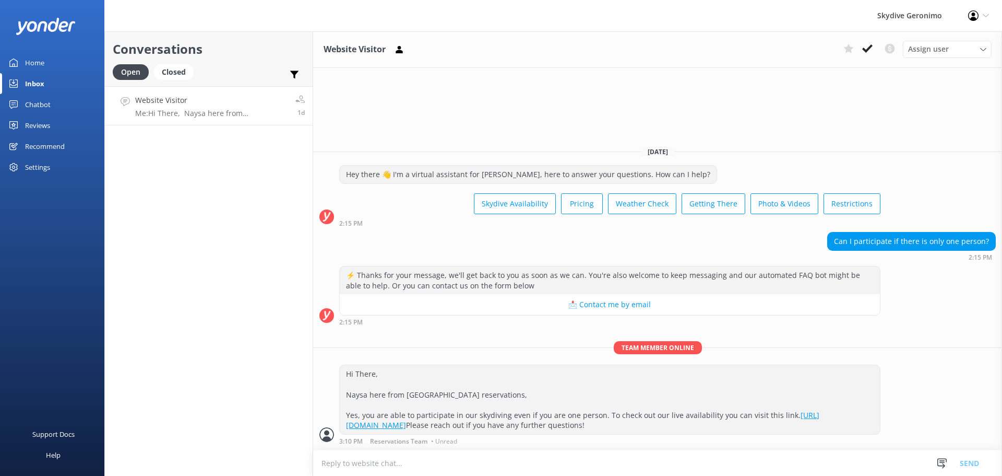
click at [893, 232] on div "Can I participate if there is only one person?" at bounding box center [912, 241] width 168 height 18
click at [912, 232] on div "Can I participate if there is only one person?" at bounding box center [912, 241] width 168 height 18
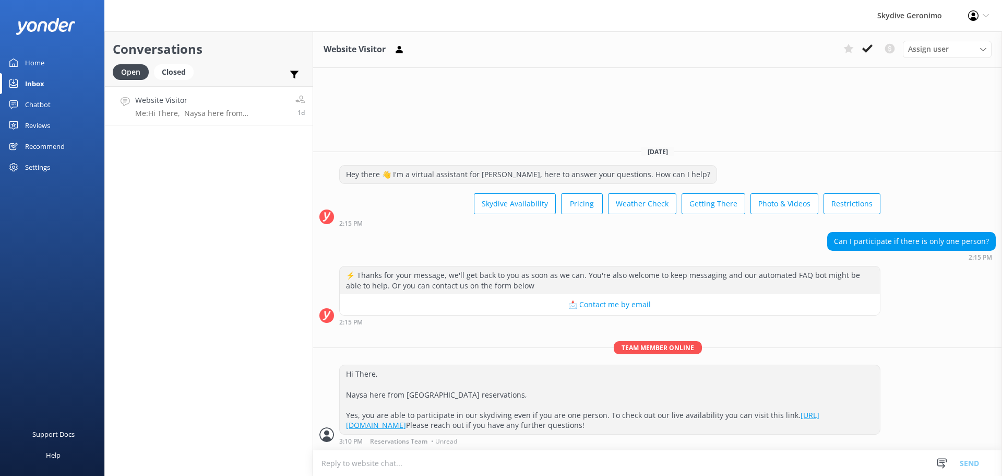
drag, startPoint x: 912, startPoint y: 220, endPoint x: 965, endPoint y: 244, distance: 58.4
click at [969, 241] on div "Can I participate if there is only one person? 2:15 PM" at bounding box center [657, 249] width 689 height 34
click at [40, 102] on div "Chatbot" at bounding box center [38, 104] width 26 height 21
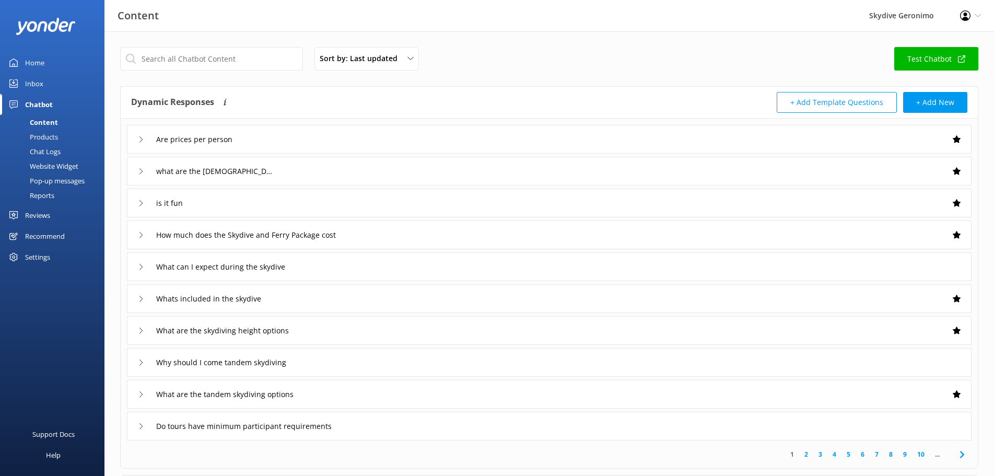
click at [41, 151] on div "Chat Logs" at bounding box center [33, 151] width 54 height 15
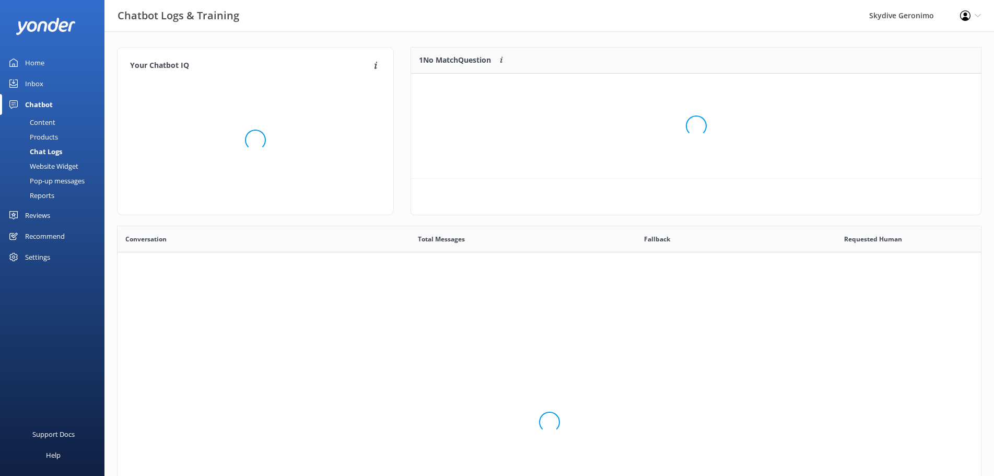
scroll to position [44, 560]
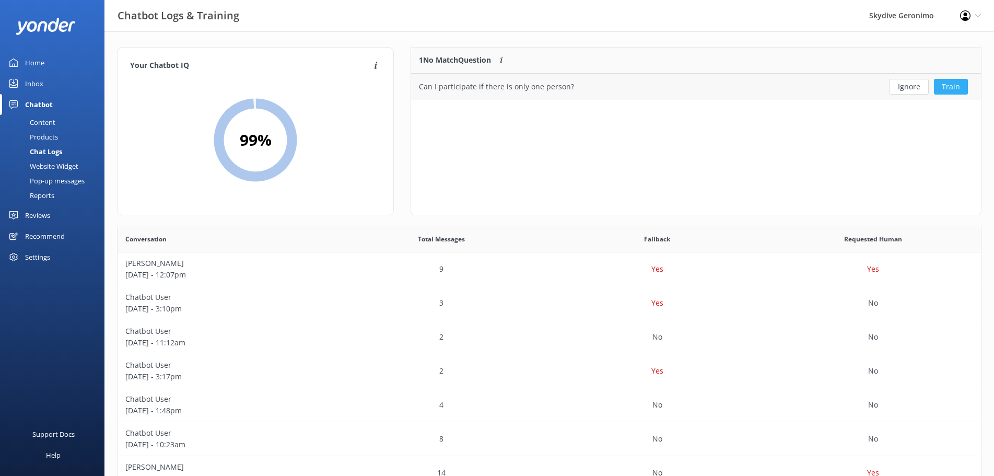
click at [953, 89] on button "Train" at bounding box center [951, 87] width 34 height 16
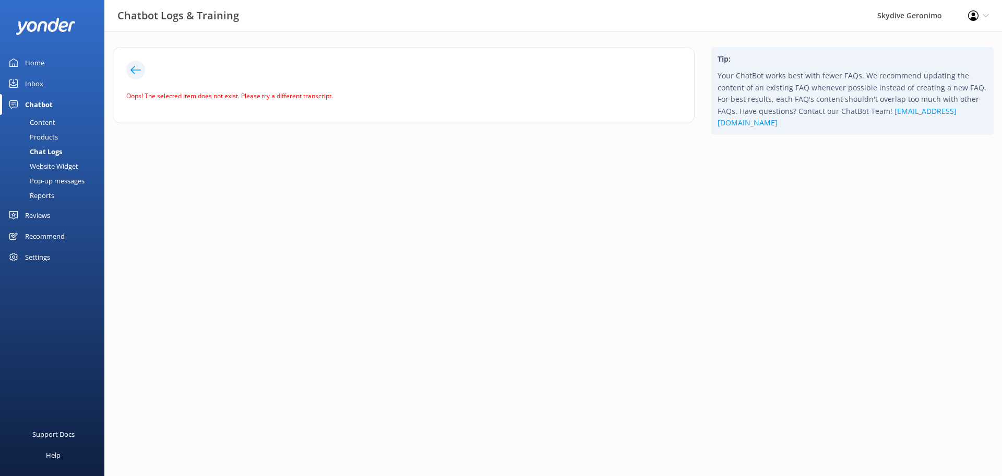
click at [135, 68] on icon at bounding box center [136, 70] width 10 height 10
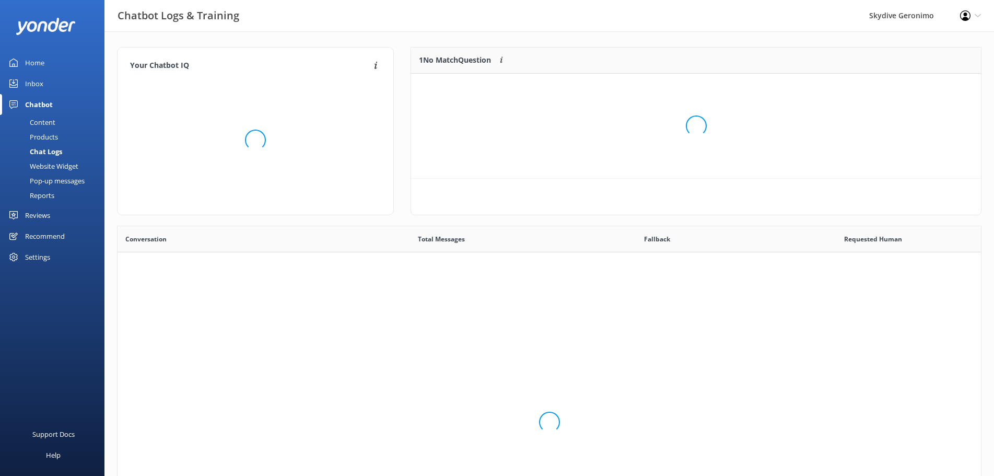
scroll to position [357, 854]
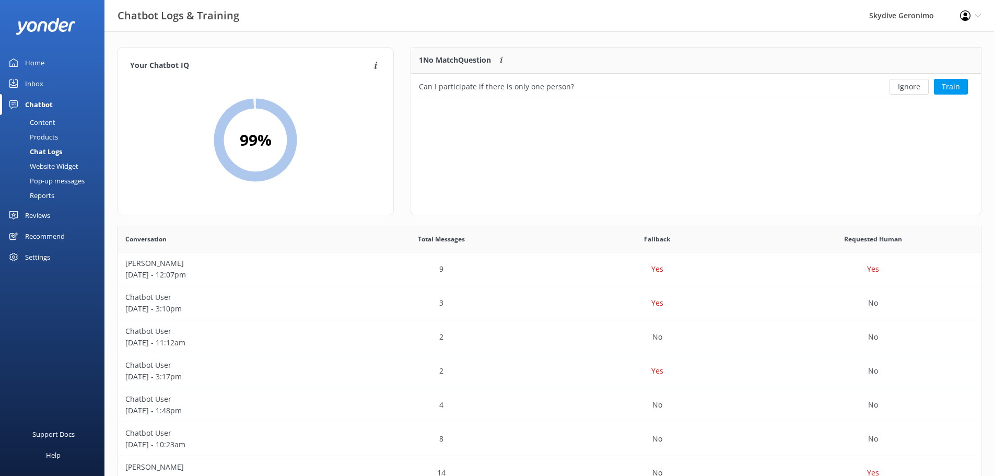
click at [51, 119] on div "Content" at bounding box center [30, 122] width 49 height 15
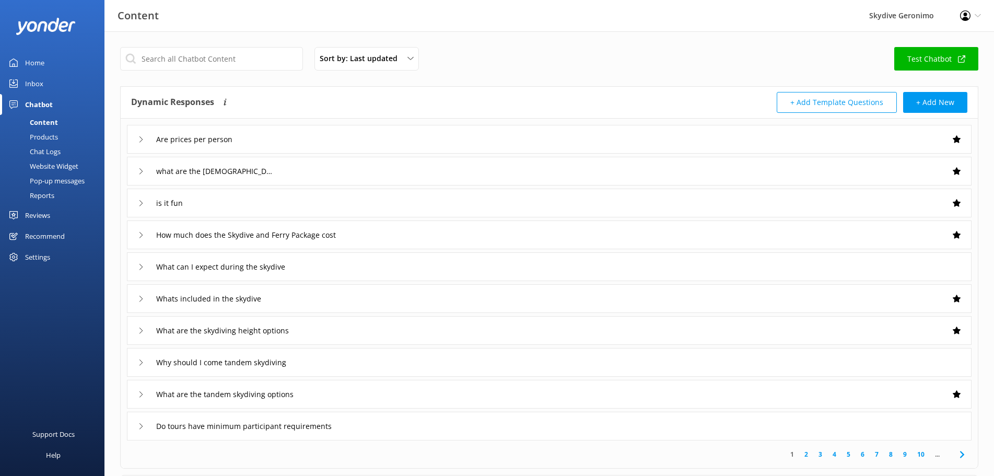
click at [53, 151] on div "Chat Logs" at bounding box center [33, 151] width 54 height 15
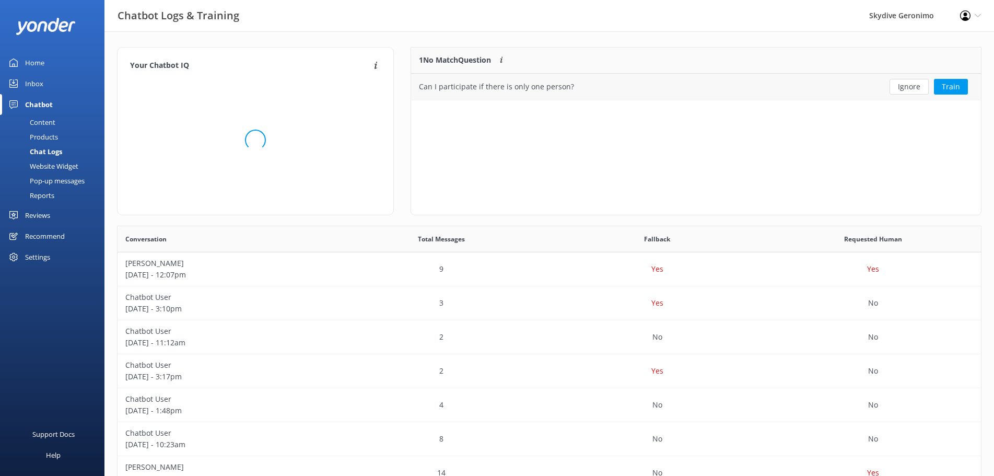
scroll to position [44, 560]
click at [44, 122] on div "Content" at bounding box center [30, 122] width 49 height 15
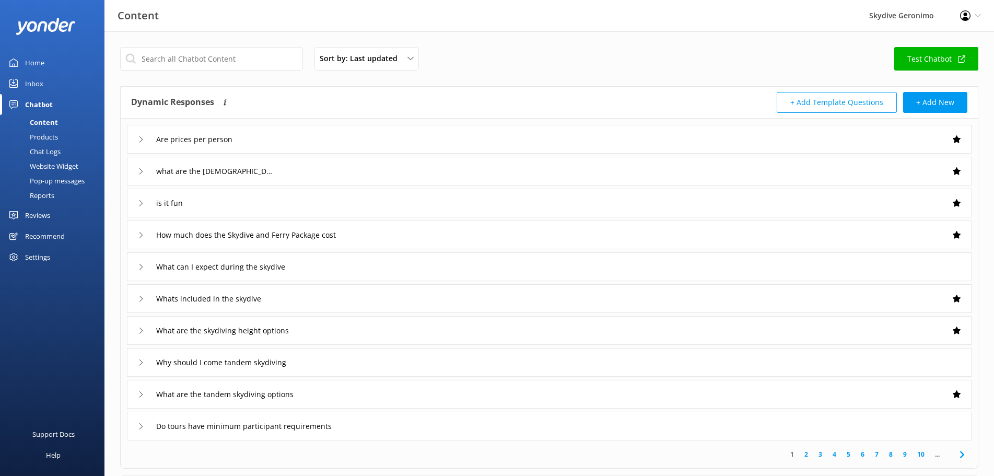
click at [138, 169] on icon at bounding box center [141, 171] width 6 height 6
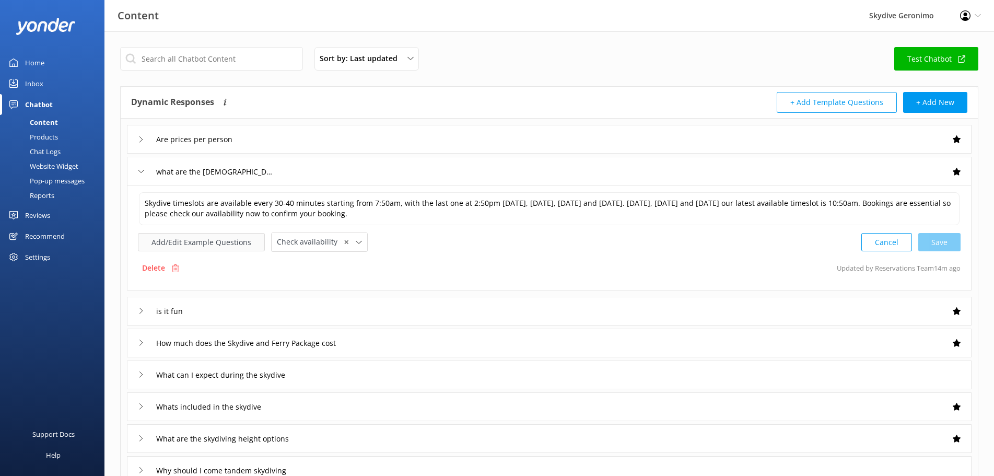
click at [221, 242] on button "Add/Edit Example Questions" at bounding box center [201, 242] width 127 height 18
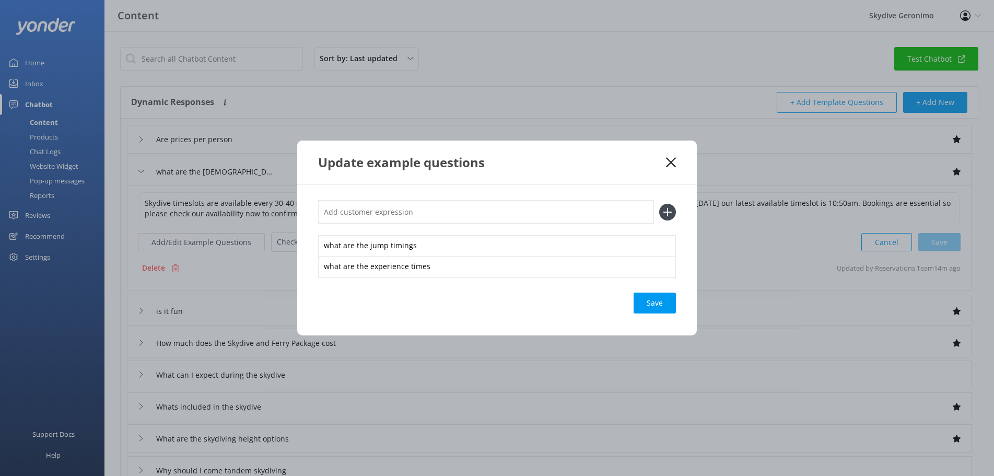
click at [669, 160] on use at bounding box center [671, 162] width 10 height 10
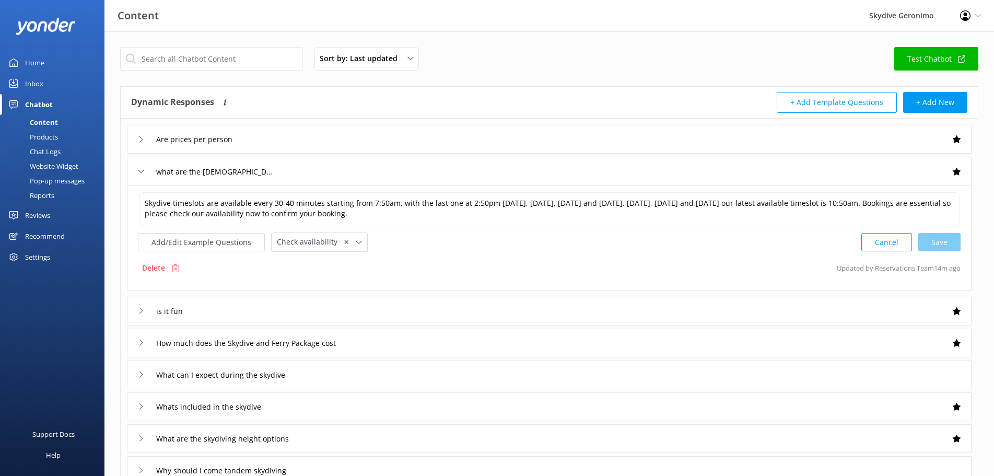
click at [49, 148] on div "Chat Logs" at bounding box center [33, 151] width 54 height 15
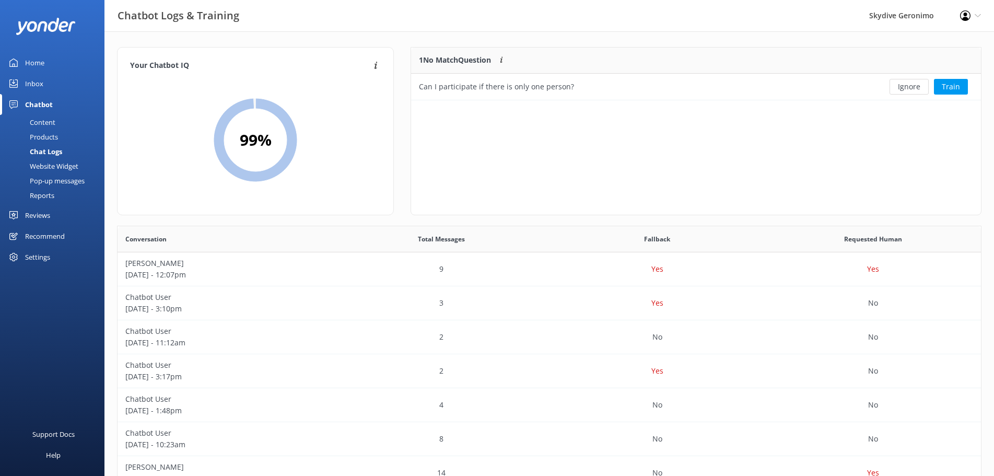
scroll to position [44, 560]
click at [951, 88] on button "Train" at bounding box center [951, 87] width 34 height 16
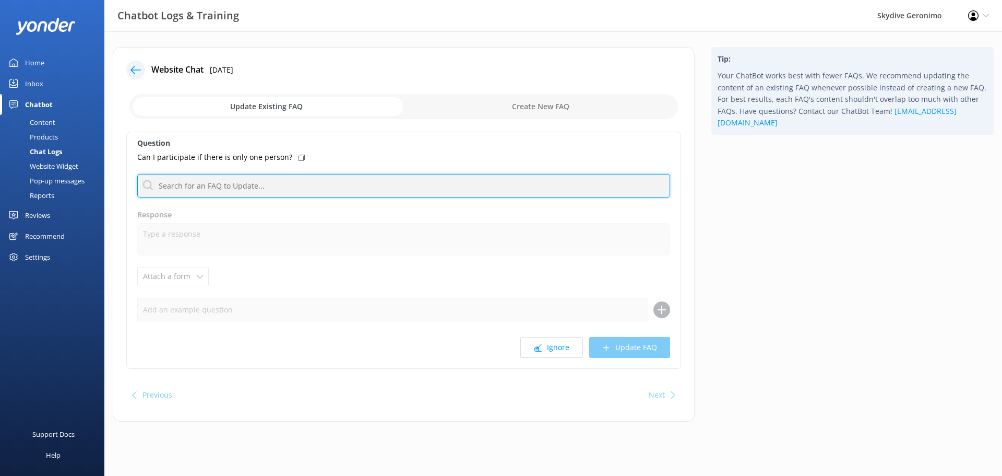
click at [198, 190] on input "text" at bounding box center [403, 185] width 533 height 23
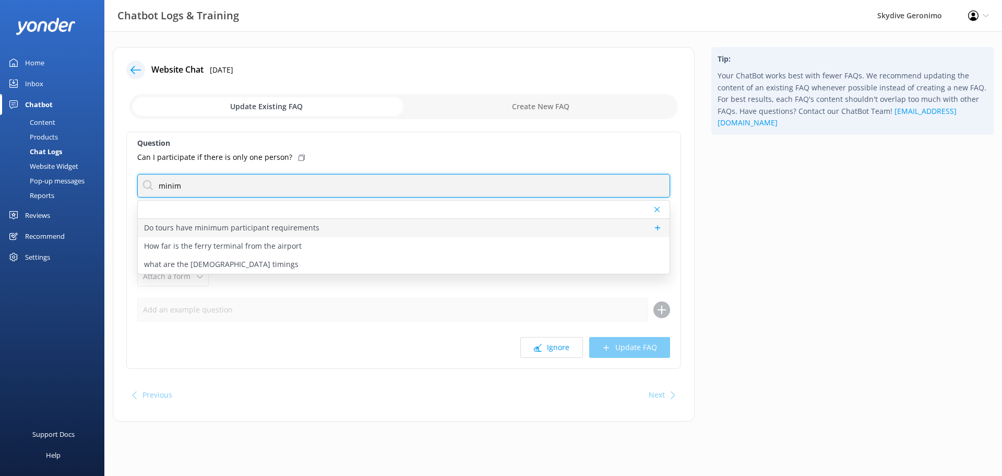
type input "minim"
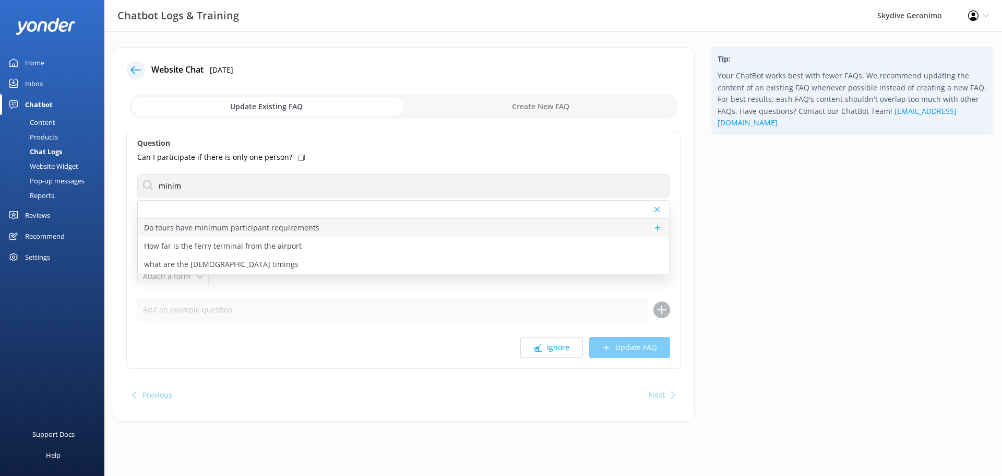
click at [229, 229] on p "Do tours have minimum participant requirements" at bounding box center [231, 227] width 175 height 11
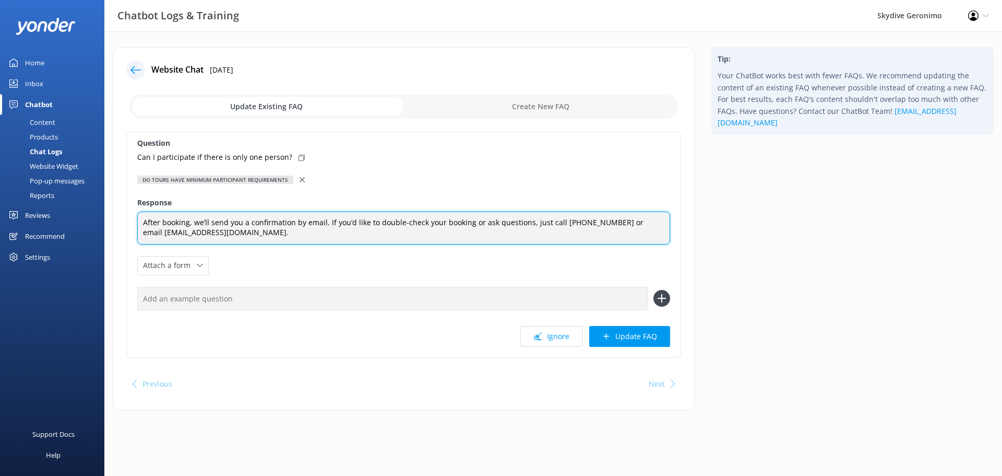
click at [142, 220] on textarea "After booking, we’ll send you a confirmation by email. If you’d like to double-…" at bounding box center [403, 227] width 533 height 33
type textarea "After booking, we’ll send you a confirmation by email. If you’d like to double-…"
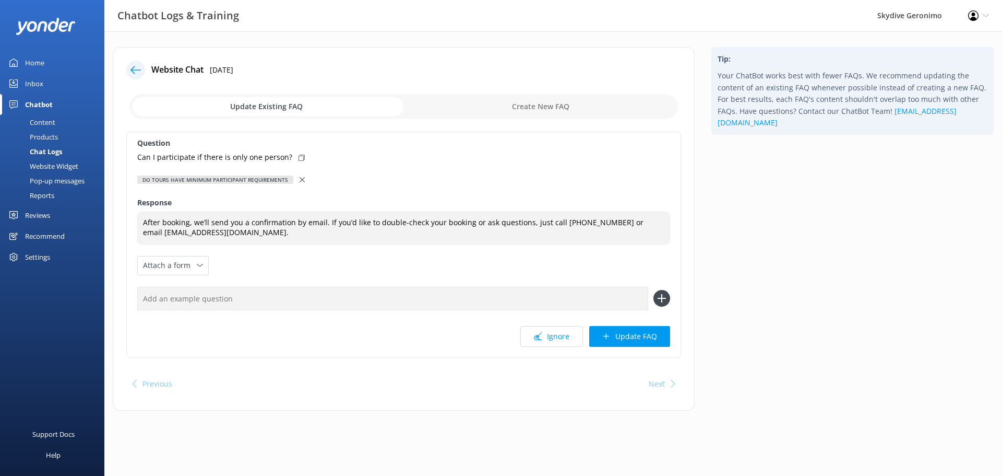
click at [210, 303] on input "text" at bounding box center [392, 298] width 511 height 23
click at [659, 296] on icon at bounding box center [662, 298] width 17 height 17
click at [186, 299] on input "text" at bounding box center [392, 298] width 511 height 23
click at [302, 181] on use at bounding box center [302, 179] width 5 height 5
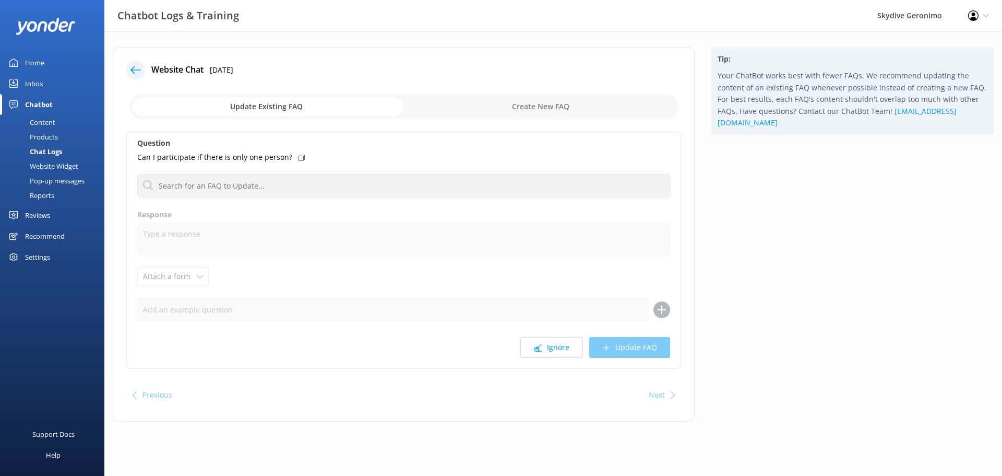
click at [552, 104] on input "checkbox" at bounding box center [403, 106] width 549 height 25
checkbox input "true"
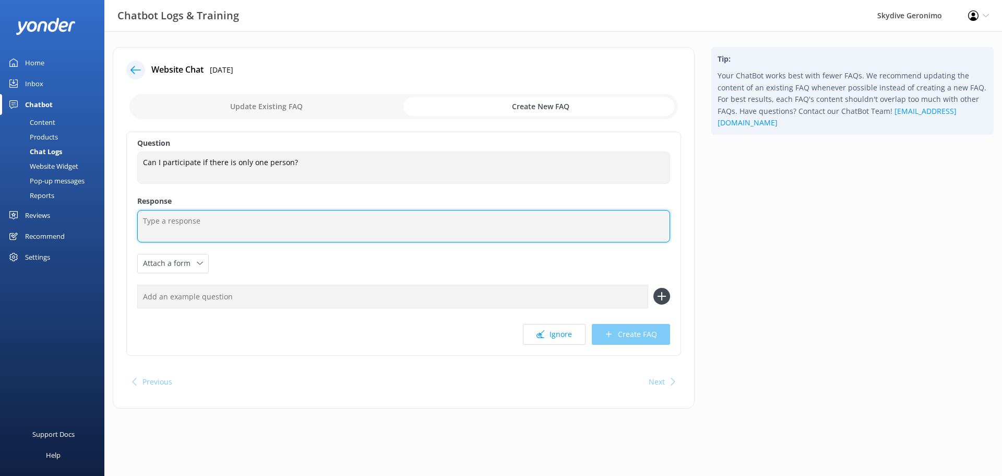
click at [229, 218] on textarea at bounding box center [403, 226] width 533 height 32
click at [198, 225] on textarea at bounding box center [403, 226] width 533 height 32
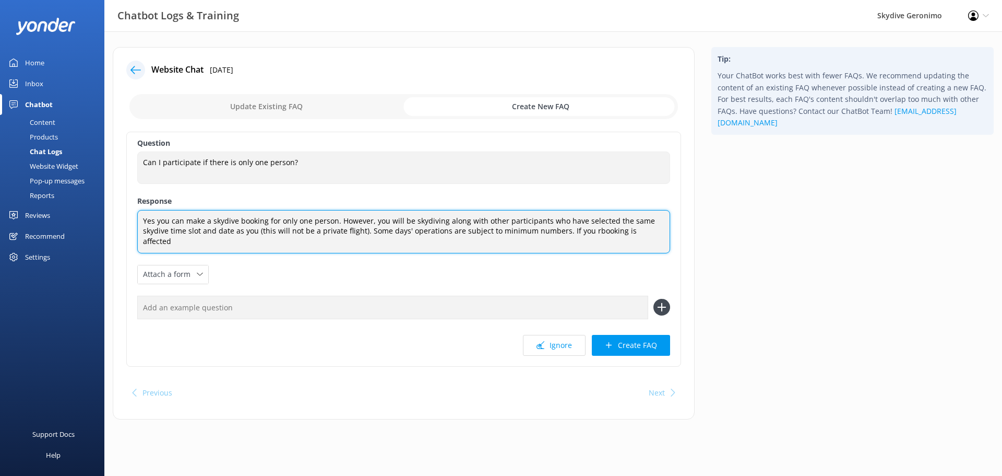
click at [584, 232] on textarea "Yes you can make a skydive booking for only one person. However, you will be sk…" at bounding box center [403, 231] width 533 height 43
click at [659, 233] on textarea "Yes you can make a skydive booking for only one person. However, you will be sk…" at bounding box center [403, 231] width 533 height 43
click at [634, 232] on textarea "Yes you can make a skydive booking for only one person. However, you will be sk…" at bounding box center [403, 231] width 533 height 43
click at [613, 241] on textarea "Yes you can make a skydive booking for only one person. However, you will be sk…" at bounding box center [403, 231] width 533 height 43
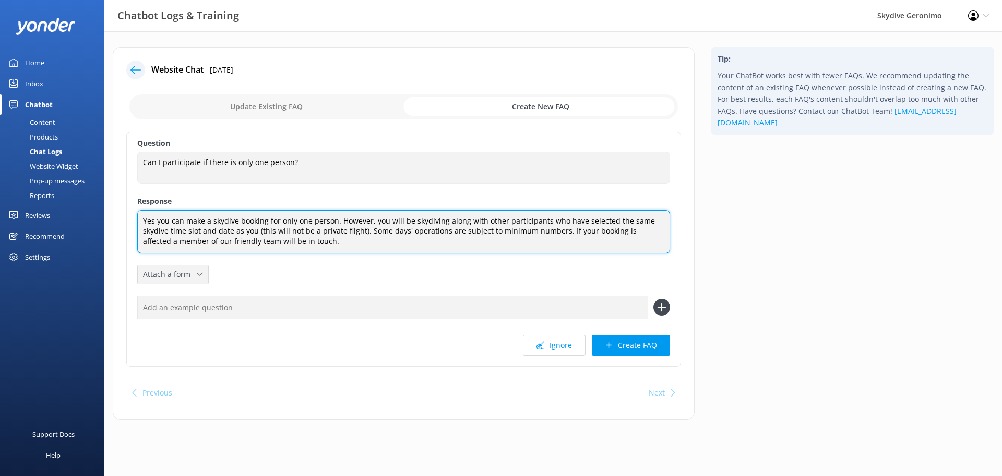
type textarea "Yes you can make a skydive booking for only one person. However, you will be sk…"
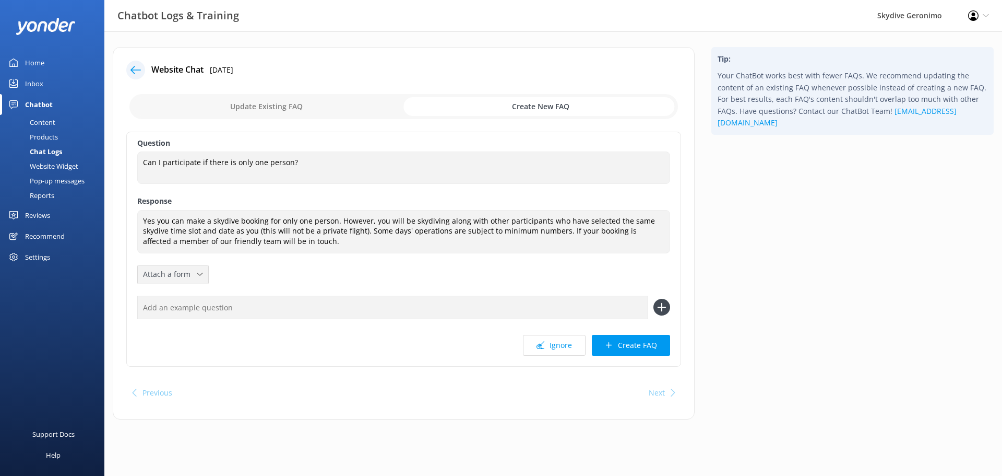
click at [202, 273] on div "Attach a form" at bounding box center [172, 274] width 65 height 13
click at [171, 319] on div "Check availability" at bounding box center [170, 317] width 52 height 10
click at [654, 350] on button "Create FAQ" at bounding box center [631, 345] width 78 height 21
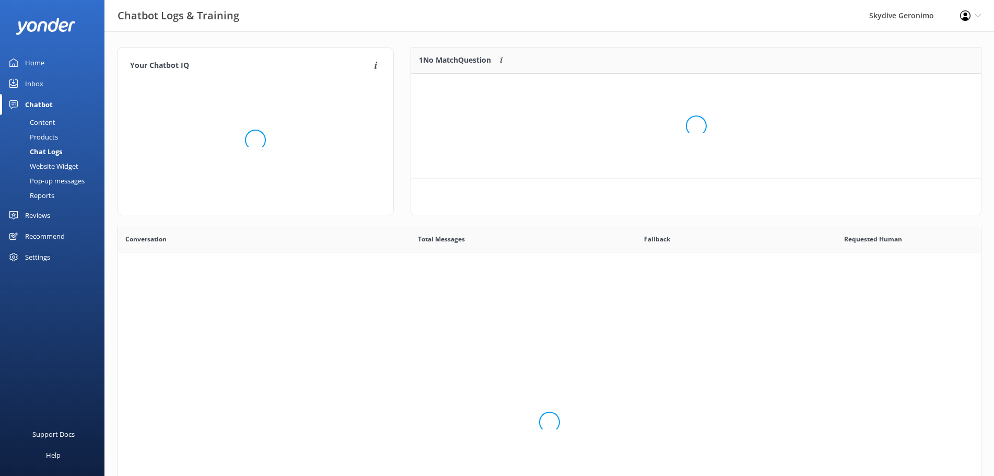
scroll to position [357, 854]
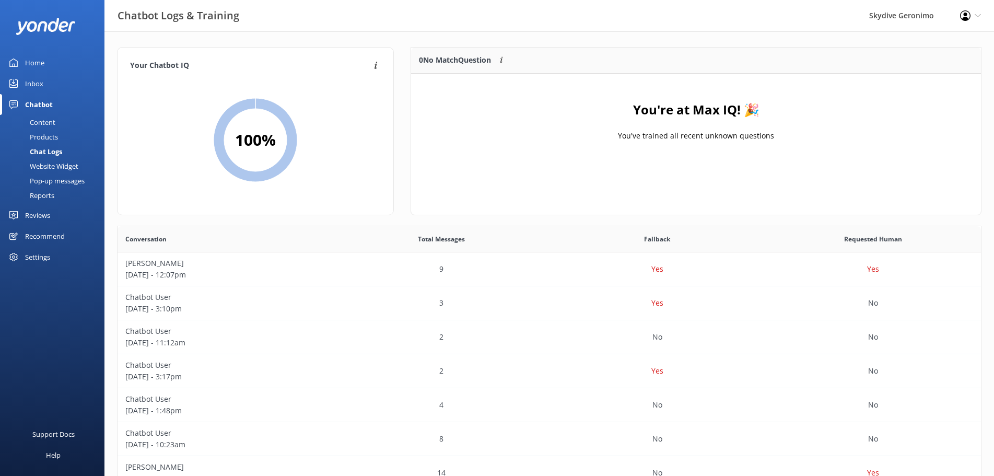
click at [40, 85] on div "Inbox" at bounding box center [34, 83] width 18 height 21
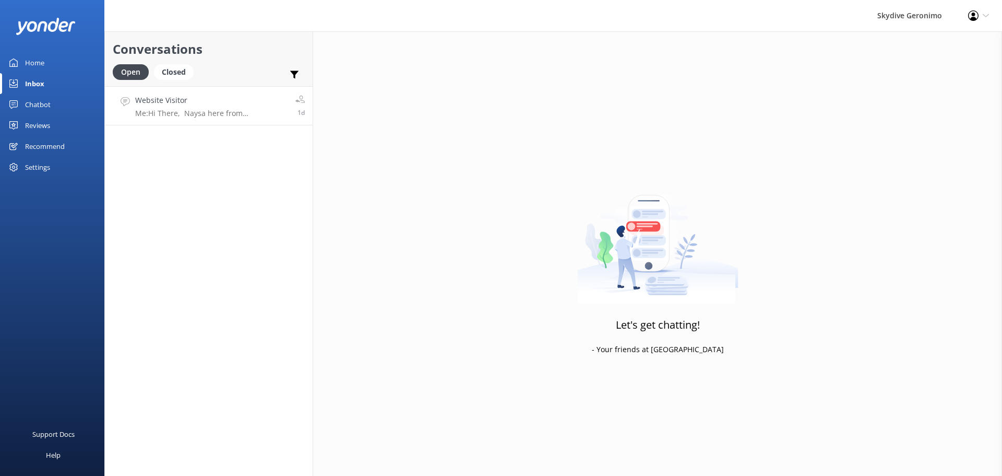
click at [217, 102] on h4 "Website Visitor" at bounding box center [211, 100] width 152 height 11
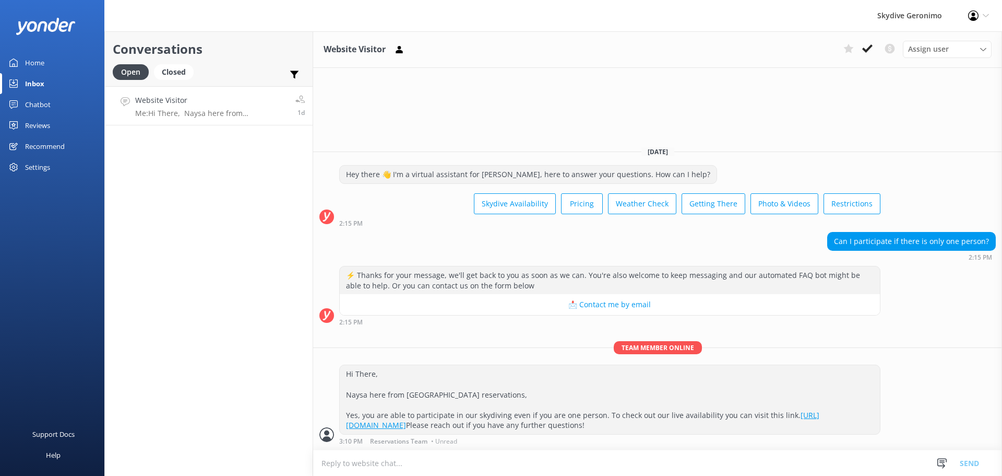
click at [878, 232] on div "Can I participate if there is only one person?" at bounding box center [912, 241] width 168 height 18
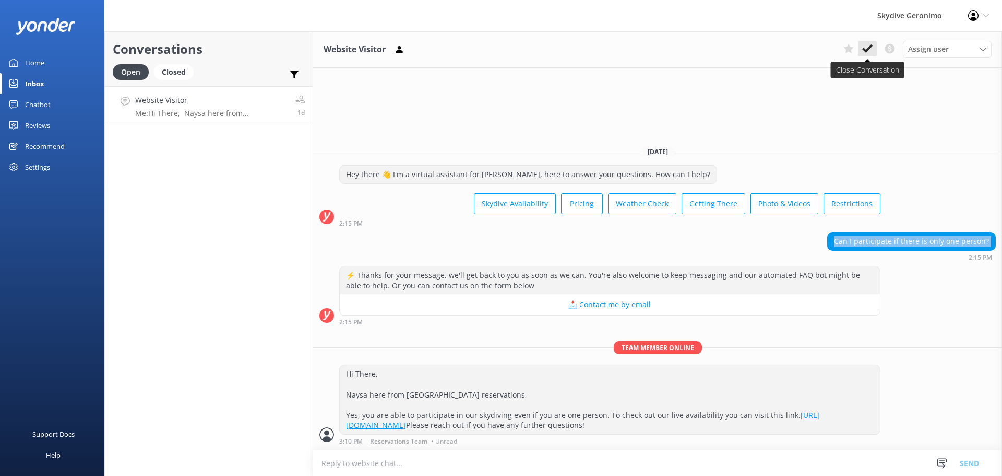
click at [870, 47] on use at bounding box center [868, 48] width 10 height 8
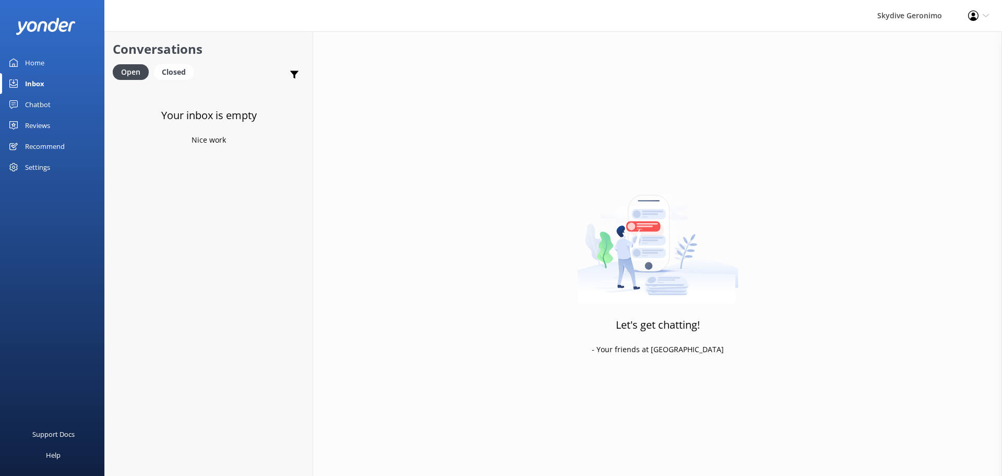
click at [30, 104] on div "Chatbot" at bounding box center [38, 104] width 26 height 21
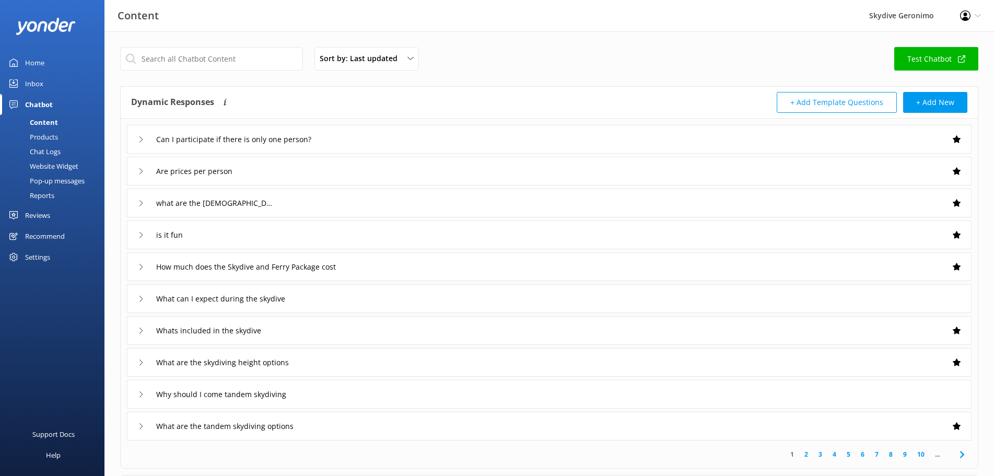
click at [51, 152] on div "Chat Logs" at bounding box center [33, 151] width 54 height 15
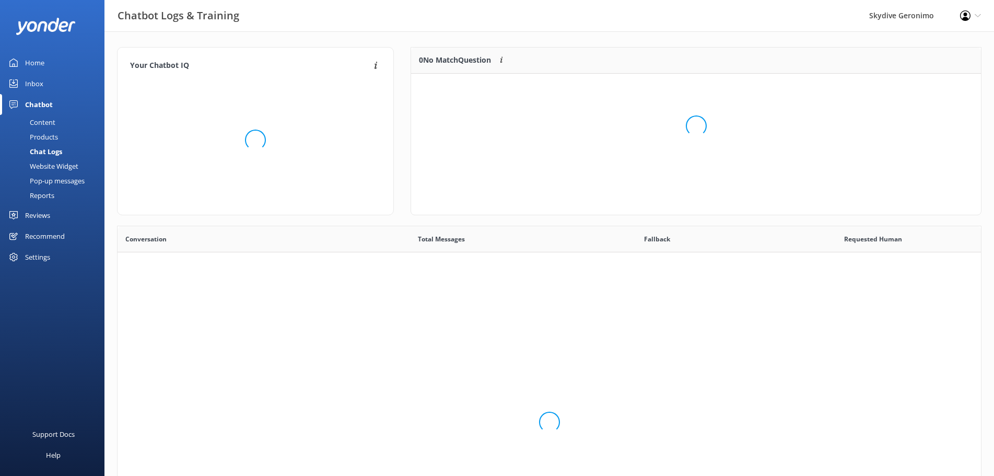
scroll to position [357, 854]
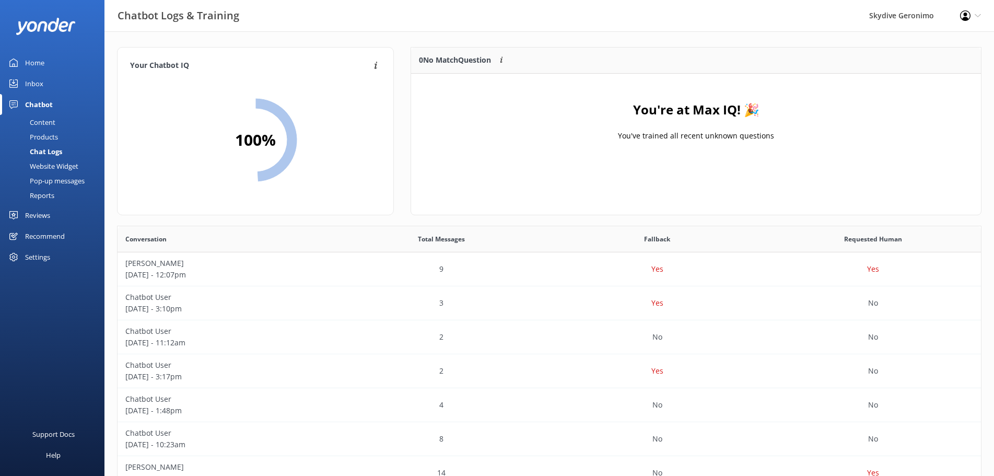
click at [39, 85] on div "Inbox" at bounding box center [34, 83] width 18 height 21
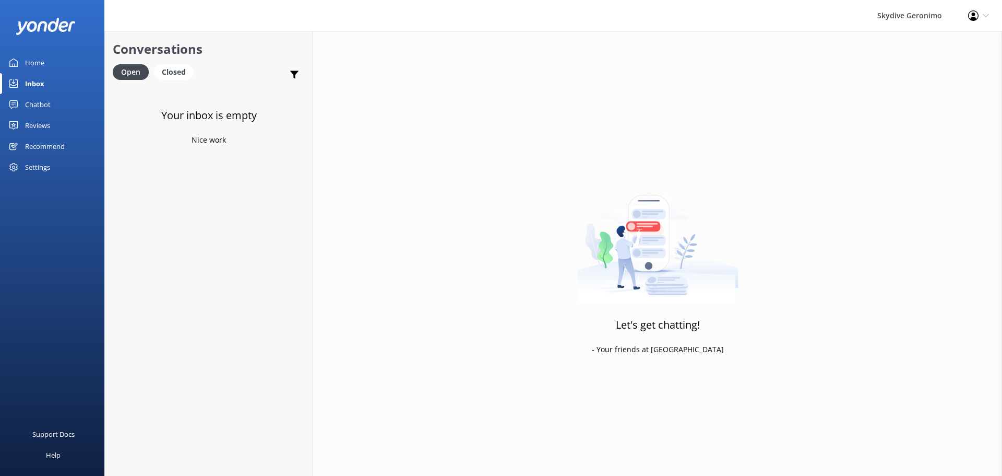
click at [48, 106] on div "Chatbot" at bounding box center [38, 104] width 26 height 21
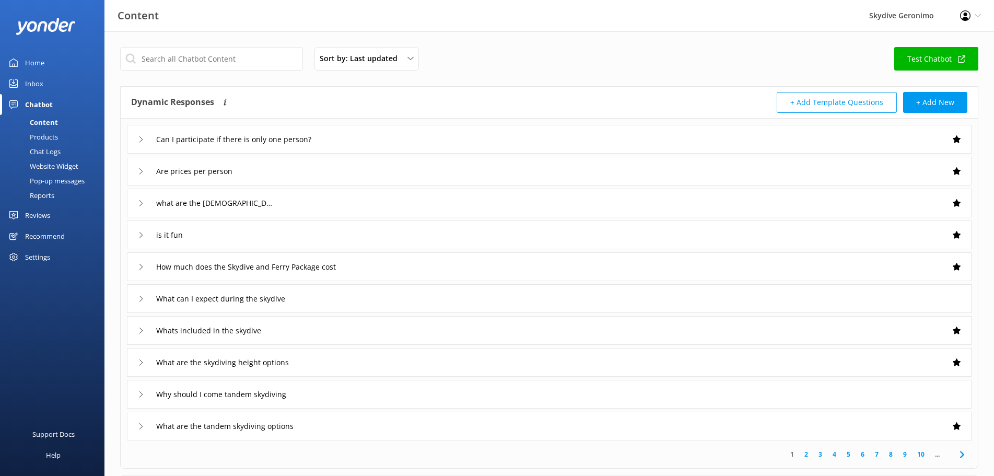
click at [48, 151] on div "Chat Logs" at bounding box center [33, 151] width 54 height 15
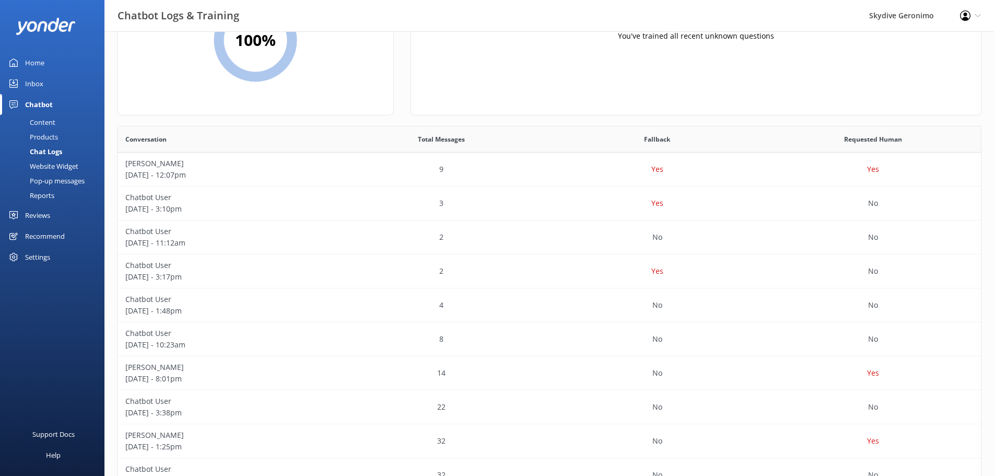
scroll to position [104, 0]
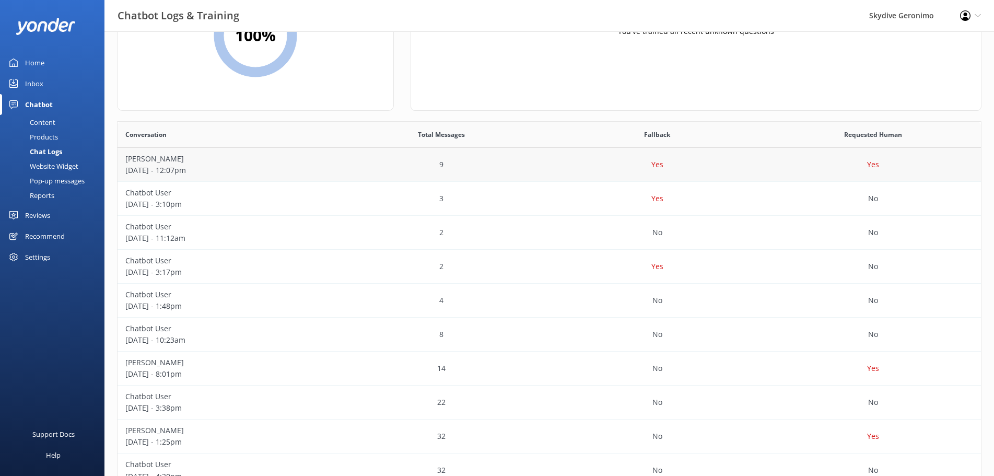
click at [237, 171] on p "[DATE] - 12:07pm" at bounding box center [225, 169] width 200 height 11
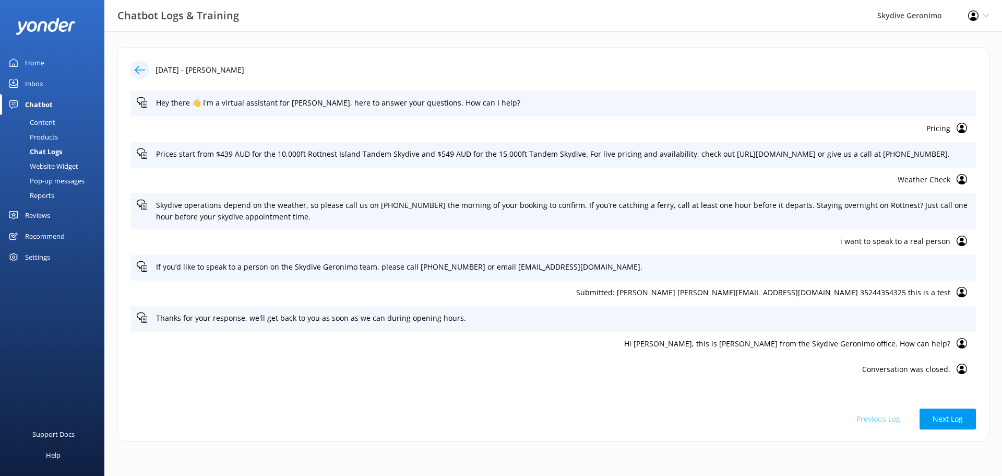
click at [141, 72] on icon at bounding box center [140, 70] width 10 height 10
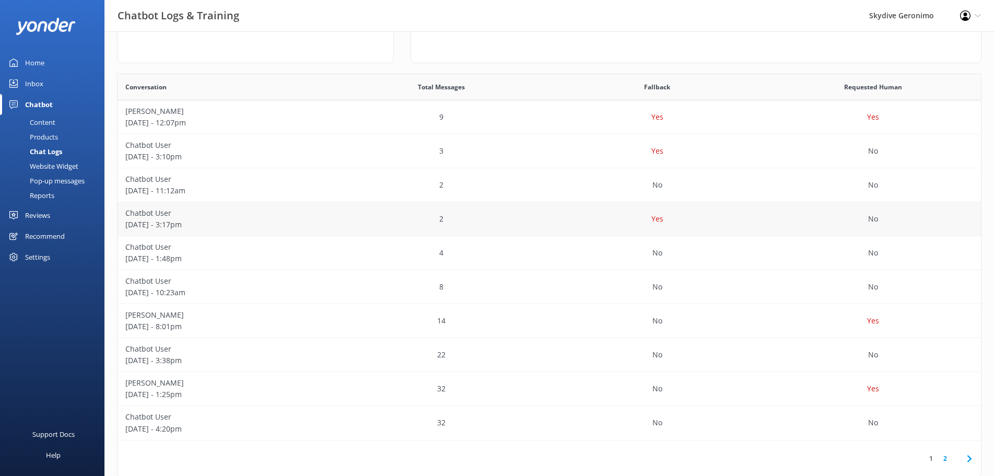
scroll to position [174, 0]
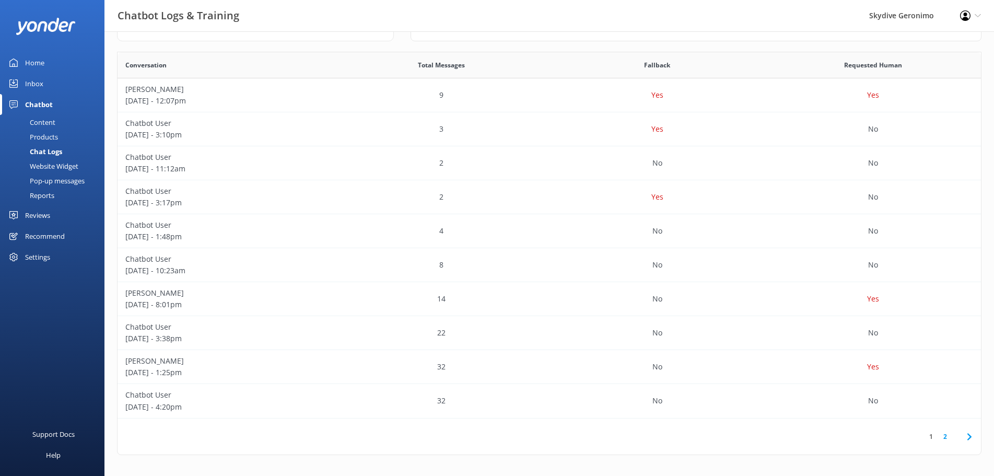
click at [43, 122] on div "Content" at bounding box center [30, 122] width 49 height 15
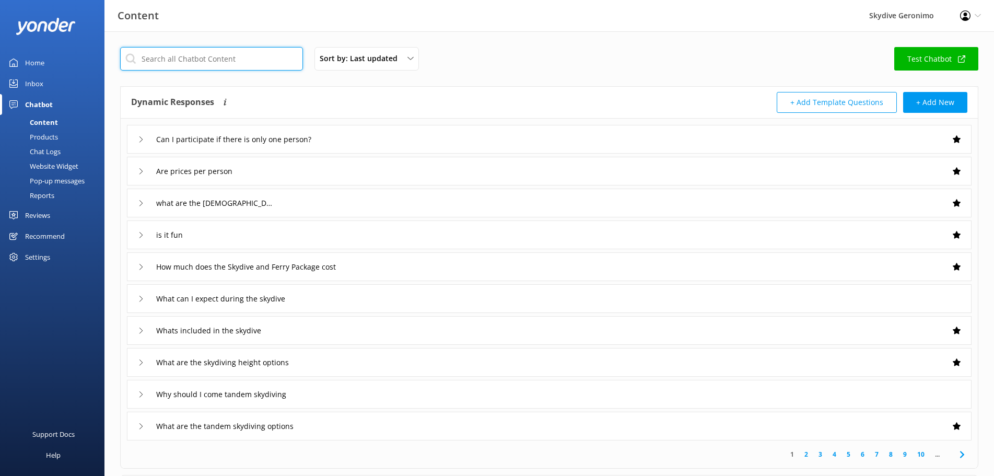
click at [179, 64] on input "text" at bounding box center [211, 58] width 183 height 23
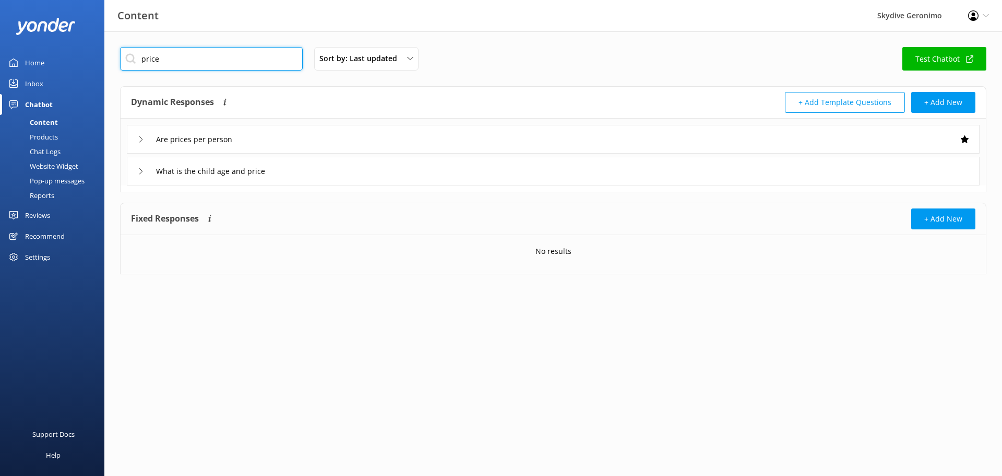
type input "price"
click at [289, 140] on div "Are prices per person" at bounding box center [553, 139] width 853 height 29
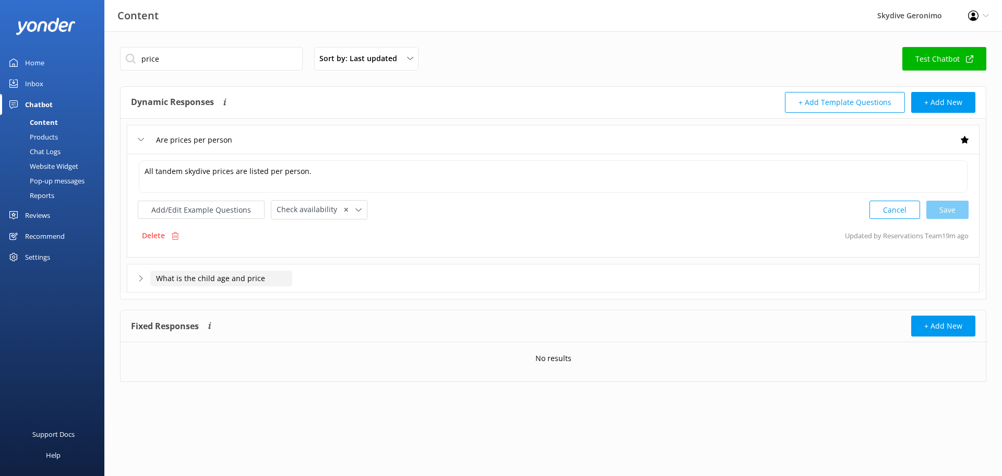
click at [276, 285] on input "What is the child age and price" at bounding box center [221, 278] width 142 height 16
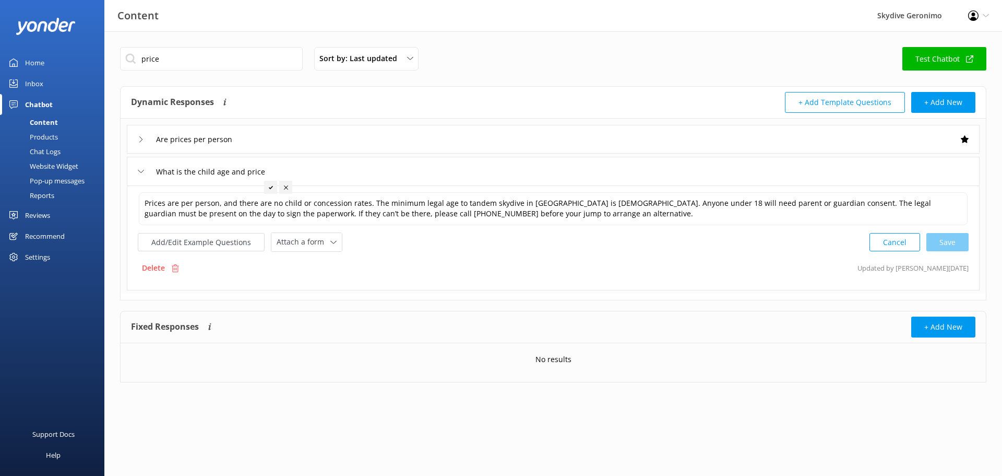
click at [50, 150] on div "Chat Logs" at bounding box center [33, 151] width 54 height 15
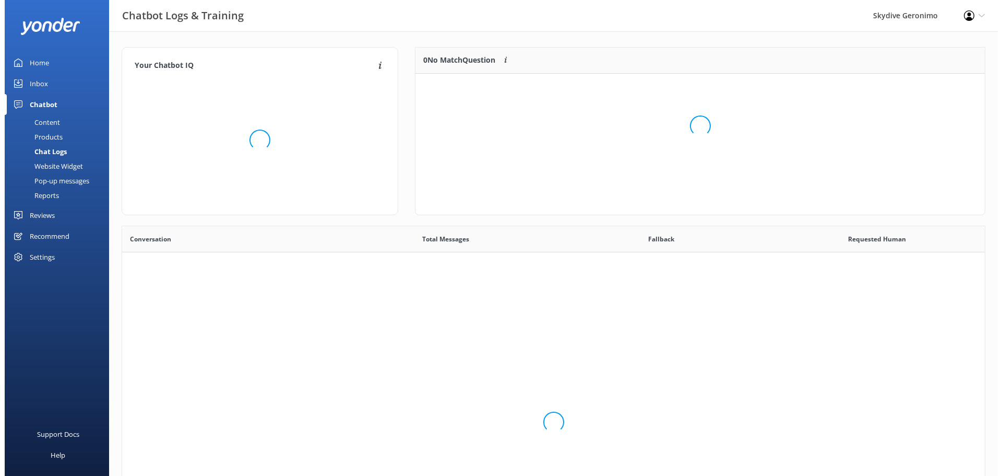
scroll to position [357, 854]
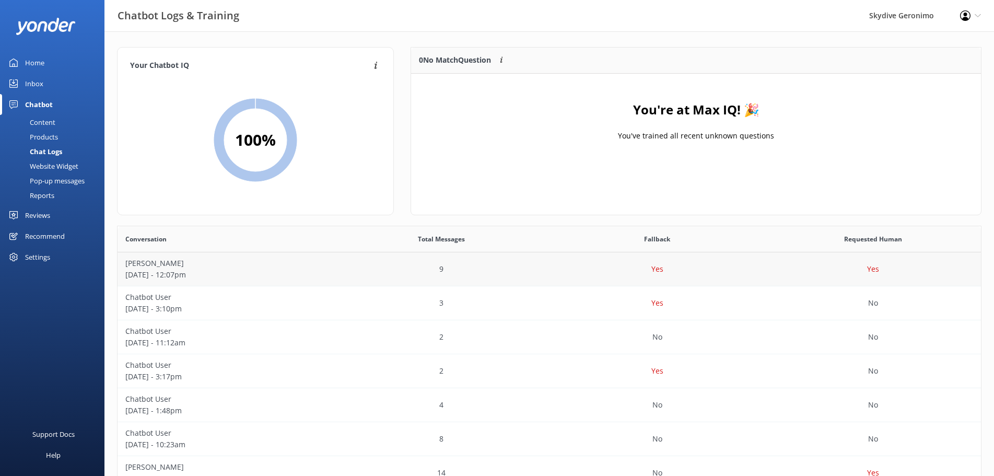
click at [299, 269] on p "[DATE] - 12:07pm" at bounding box center [225, 274] width 200 height 11
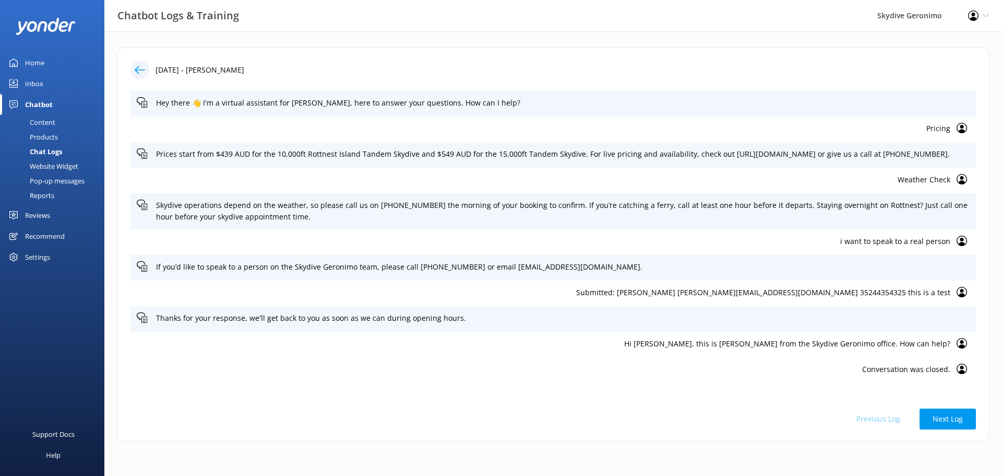
click at [964, 180] on icon at bounding box center [962, 179] width 10 height 10
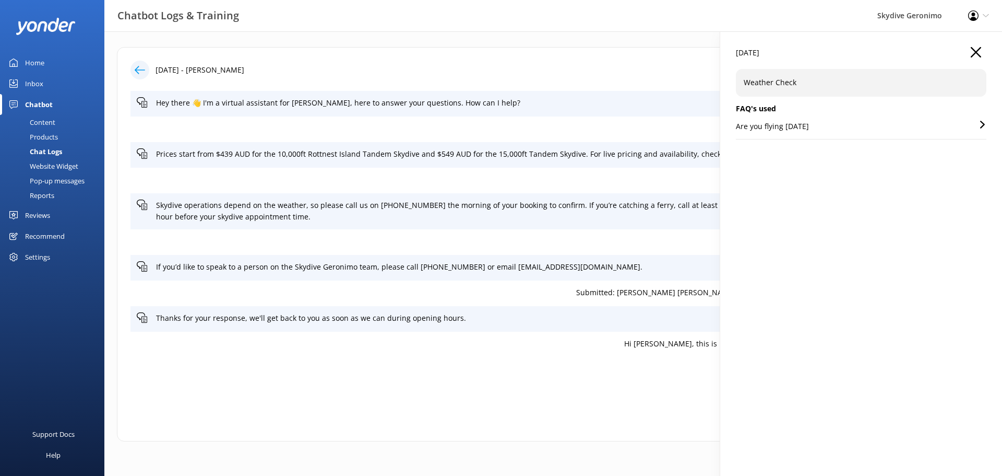
drag, startPoint x: 976, startPoint y: 55, endPoint x: 973, endPoint y: 67, distance: 13.1
click at [976, 55] on icon "button" at bounding box center [976, 52] width 10 height 10
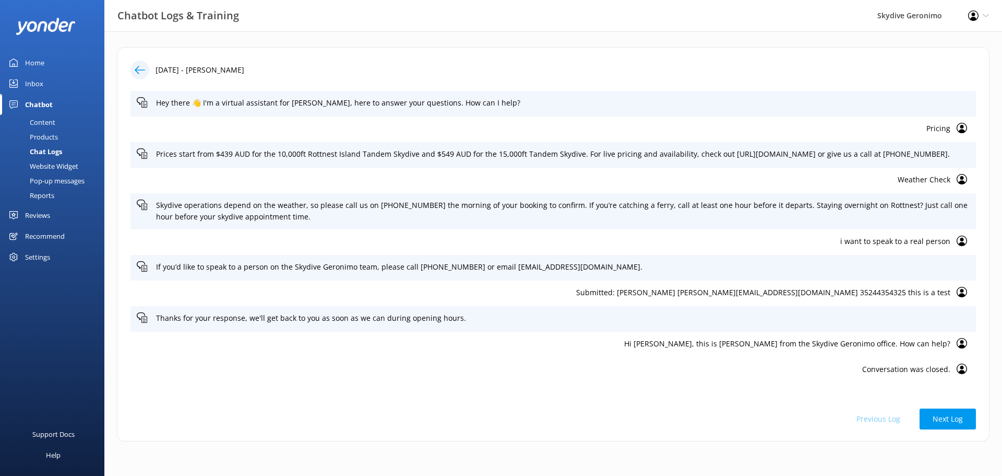
click at [962, 286] on div "Submitted: [PERSON_NAME] [PERSON_NAME][EMAIL_ADDRESS][DOMAIN_NAME] 35244354325 …" at bounding box center [554, 293] width 846 height 26
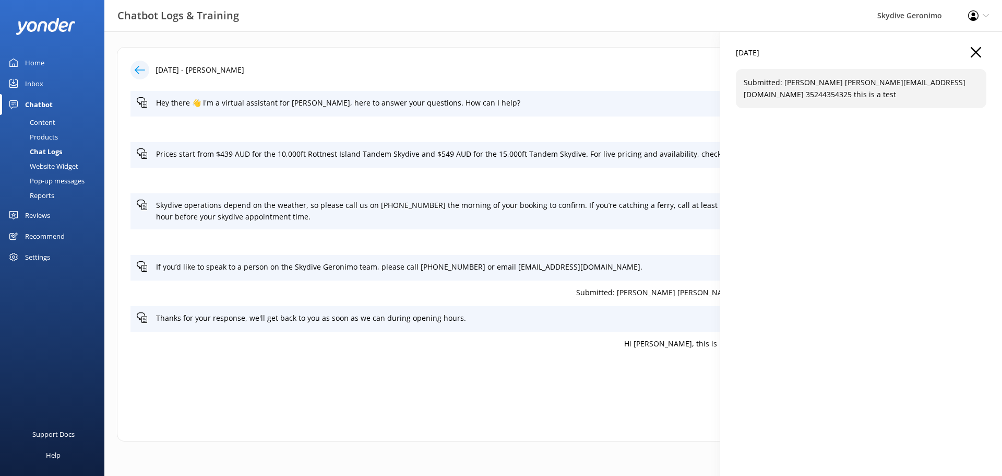
drag, startPoint x: 972, startPoint y: 51, endPoint x: 986, endPoint y: 216, distance: 165.6
click at [972, 52] on icon "button" at bounding box center [976, 52] width 10 height 10
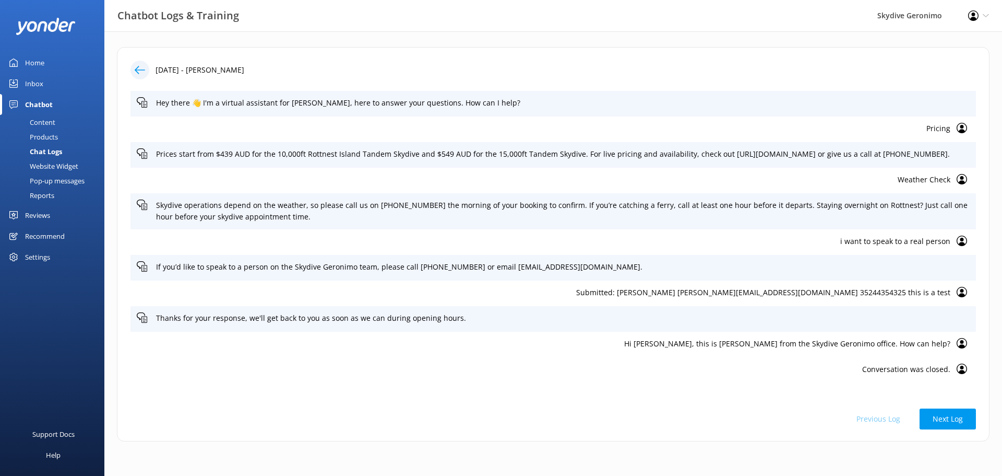
click at [965, 342] on icon at bounding box center [962, 343] width 10 height 10
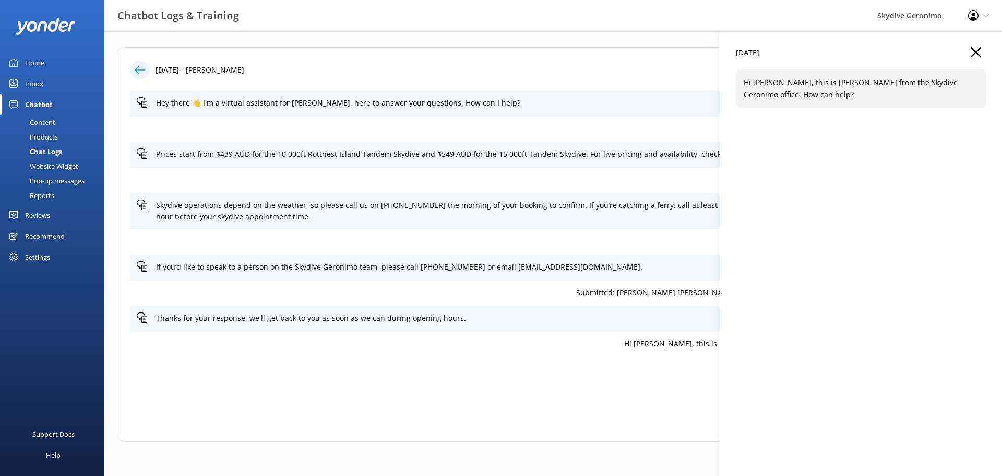
click at [973, 51] on icon "button" at bounding box center [976, 52] width 10 height 10
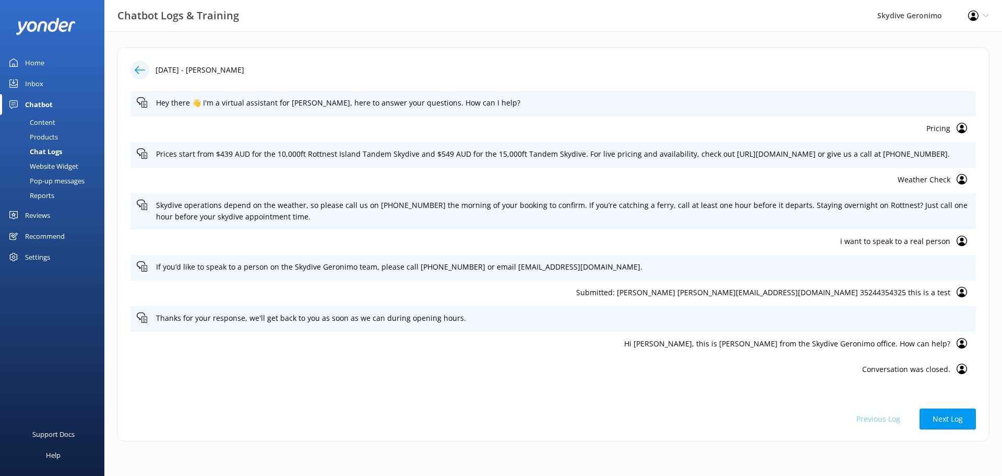
click at [961, 128] on icon at bounding box center [962, 128] width 10 height 10
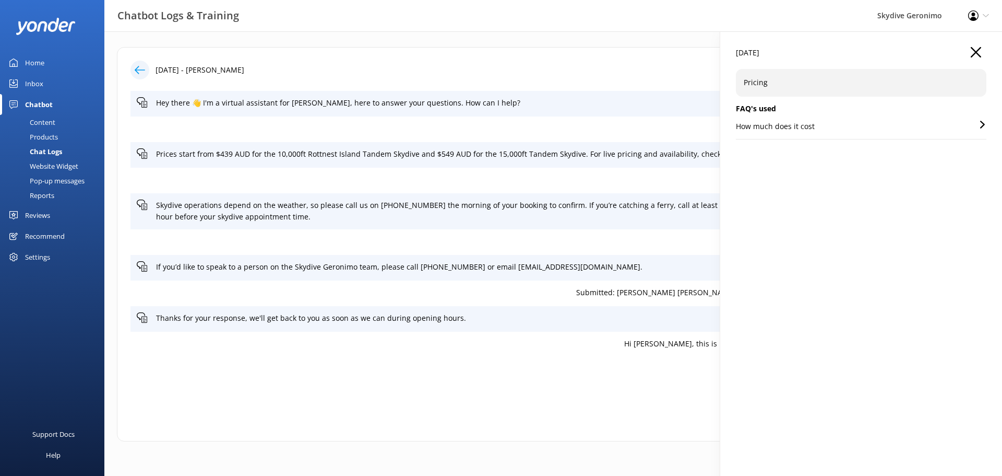
click at [971, 52] on div "[DATE]" at bounding box center [861, 58] width 251 height 22
click at [978, 53] on icon "button" at bounding box center [976, 52] width 10 height 10
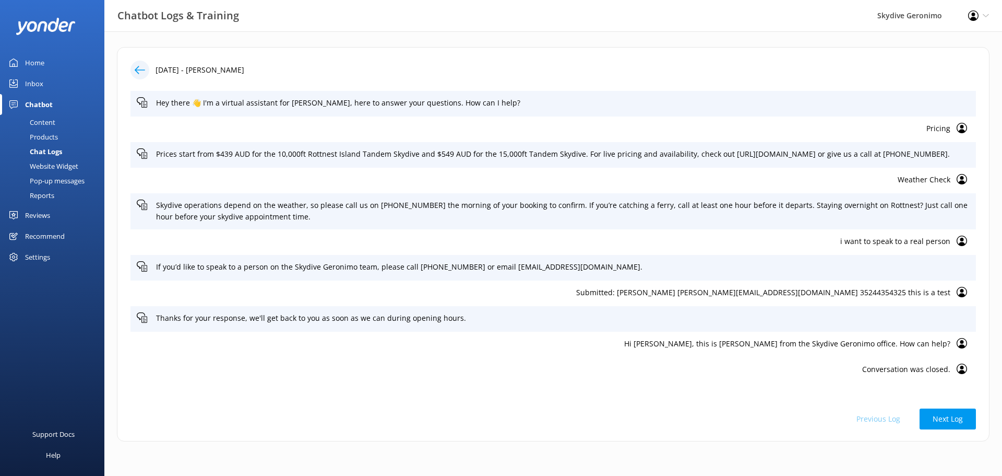
click at [143, 70] on icon at bounding box center [140, 70] width 10 height 10
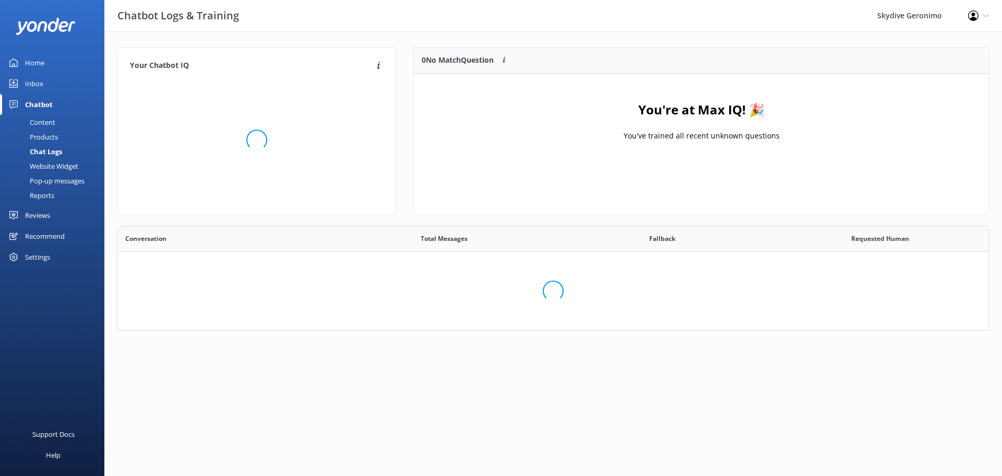
scroll to position [122, 560]
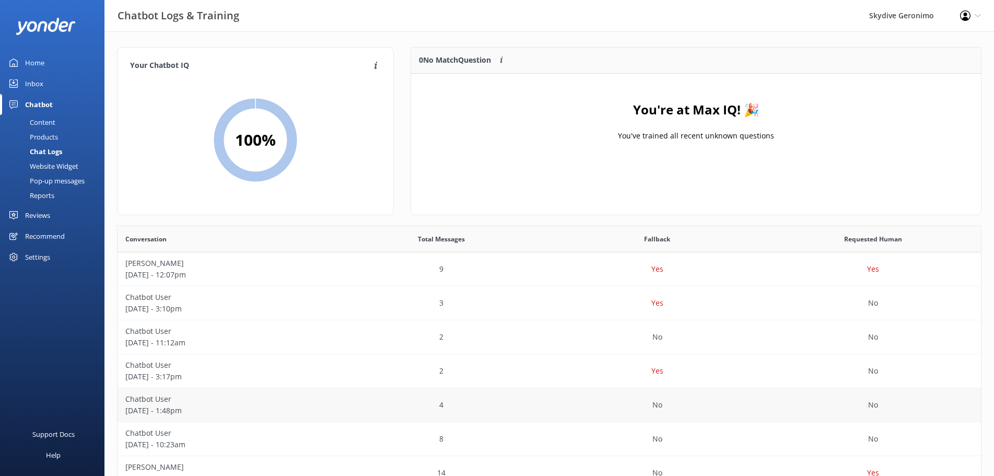
click at [259, 409] on p "[DATE] - 1:48pm" at bounding box center [225, 410] width 200 height 11
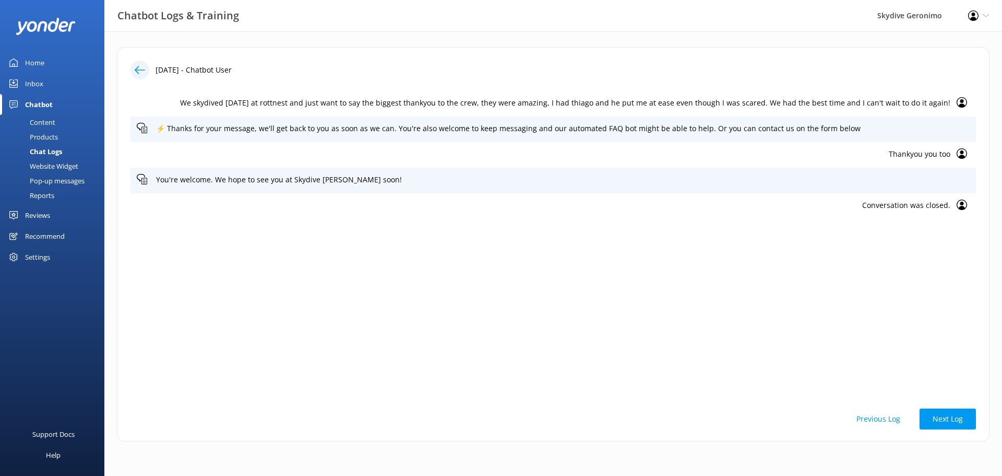
click at [965, 100] on icon at bounding box center [962, 102] width 10 height 10
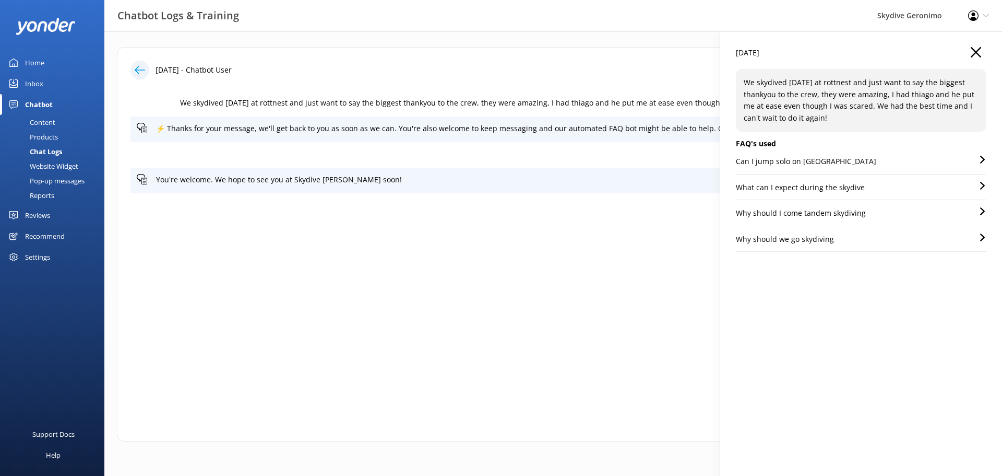
click at [978, 53] on use "button" at bounding box center [976, 52] width 10 height 10
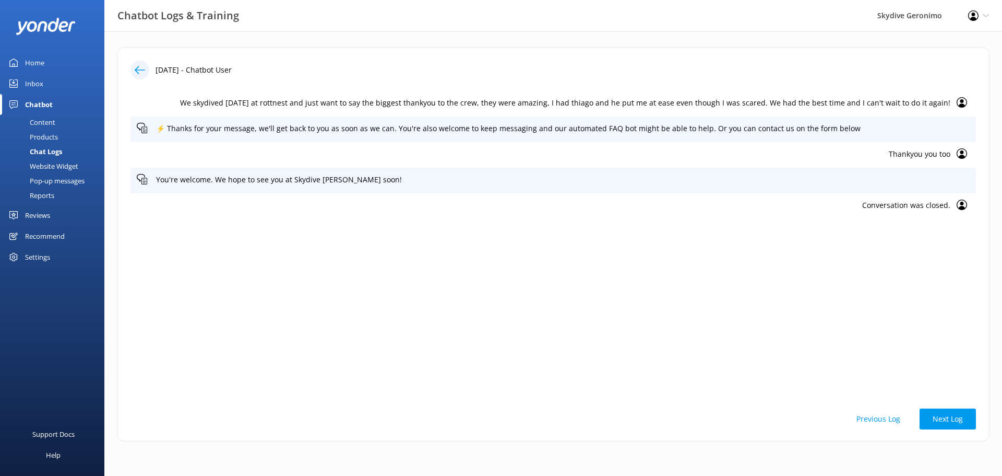
click at [962, 102] on use at bounding box center [962, 102] width 10 height 10
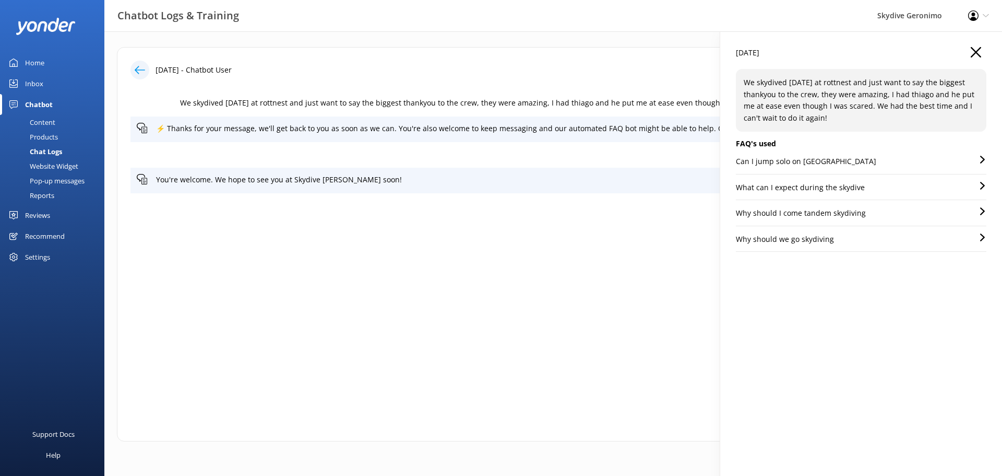
click at [48, 120] on div "Content" at bounding box center [30, 122] width 49 height 15
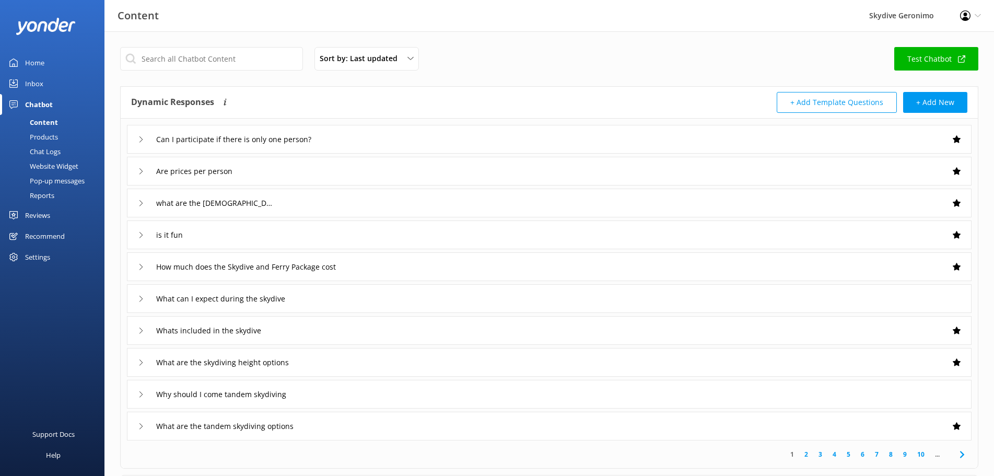
click at [139, 302] on div "What can I expect during the skydive" at bounding box center [219, 298] width 163 height 17
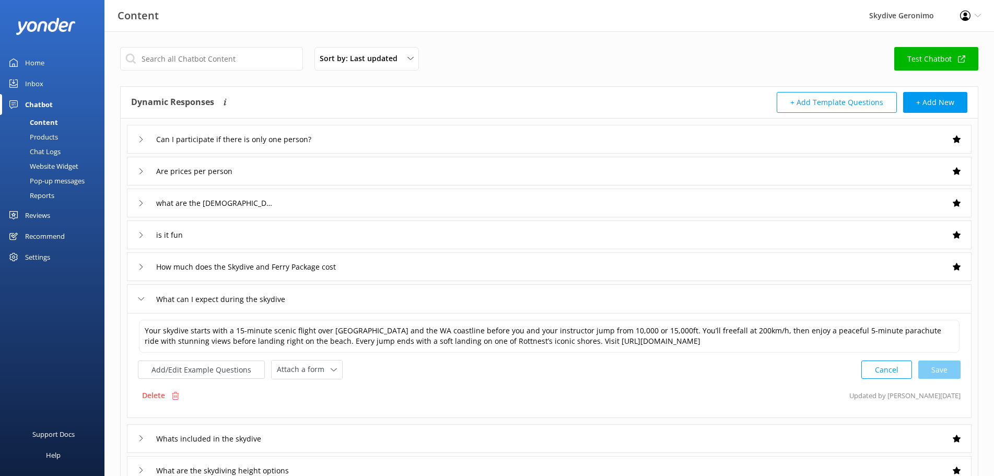
click at [47, 150] on div "Chat Logs" at bounding box center [33, 151] width 54 height 15
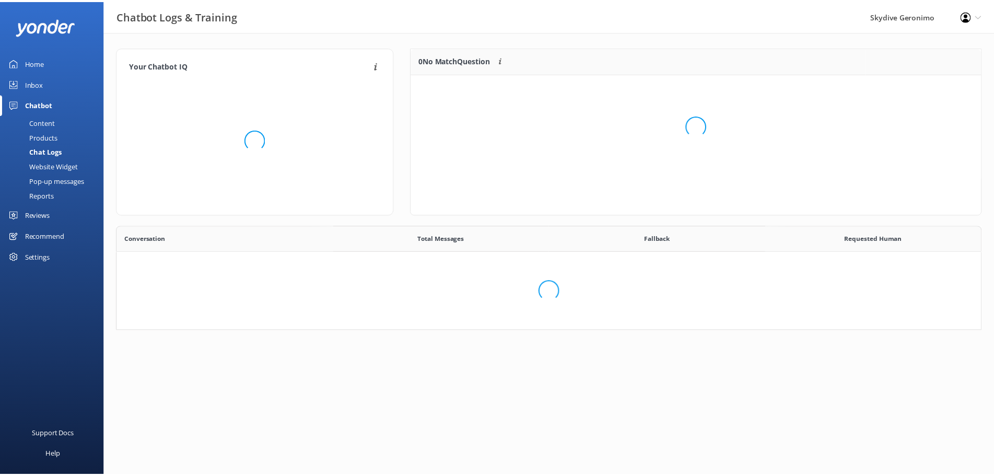
scroll to position [122, 560]
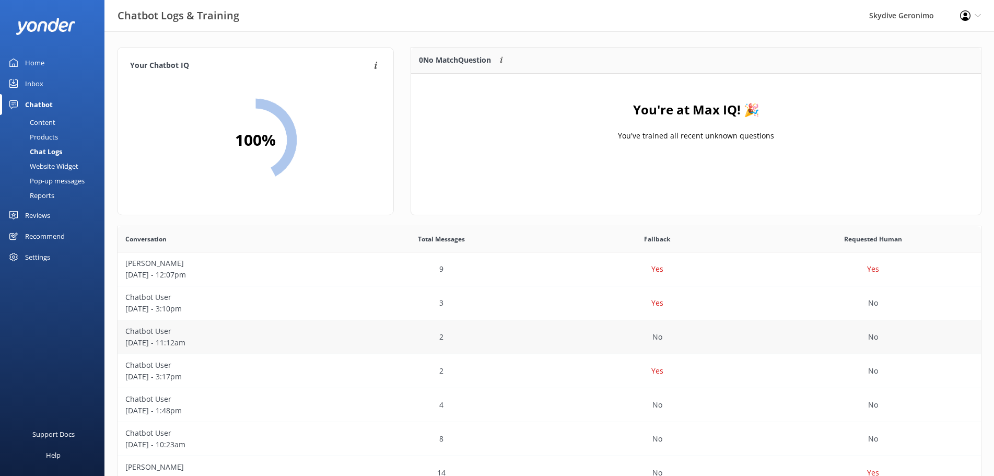
click at [235, 332] on p "Chatbot User" at bounding box center [225, 330] width 200 height 11
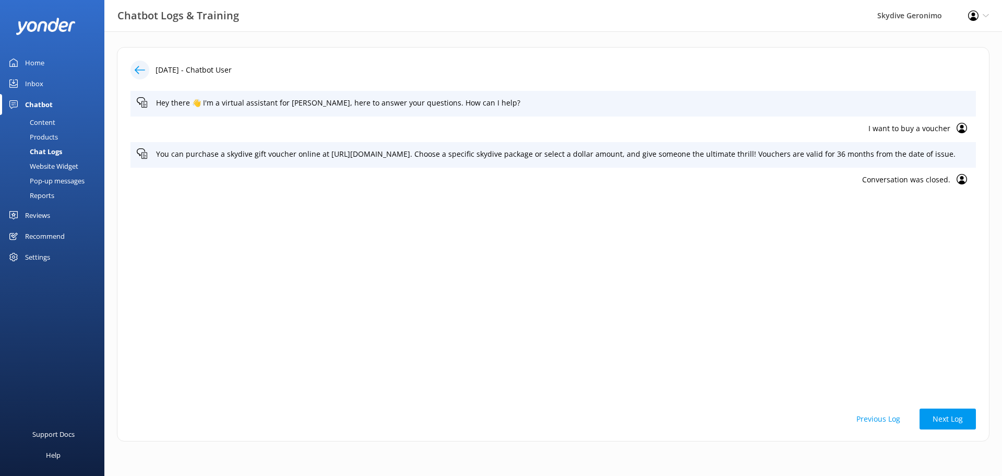
click at [963, 127] on use at bounding box center [962, 128] width 10 height 10
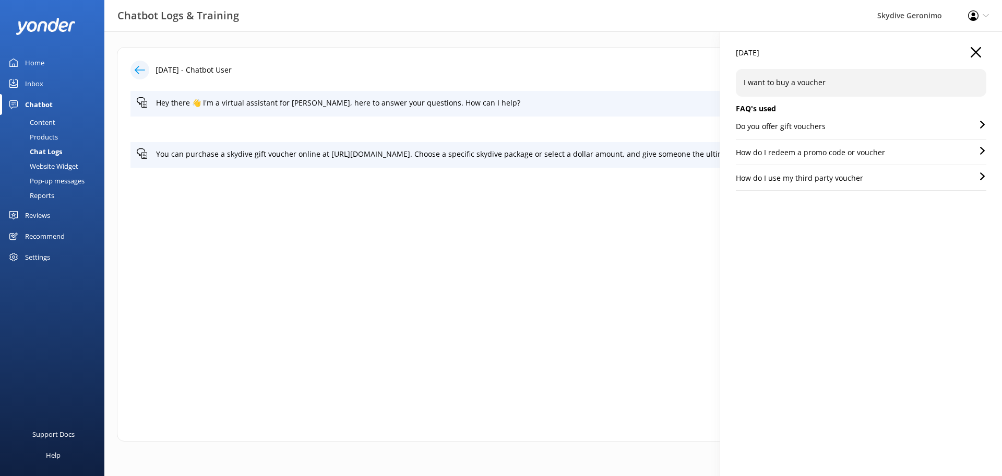
click at [793, 126] on p "Do you offer gift vouchers" at bounding box center [781, 126] width 90 height 11
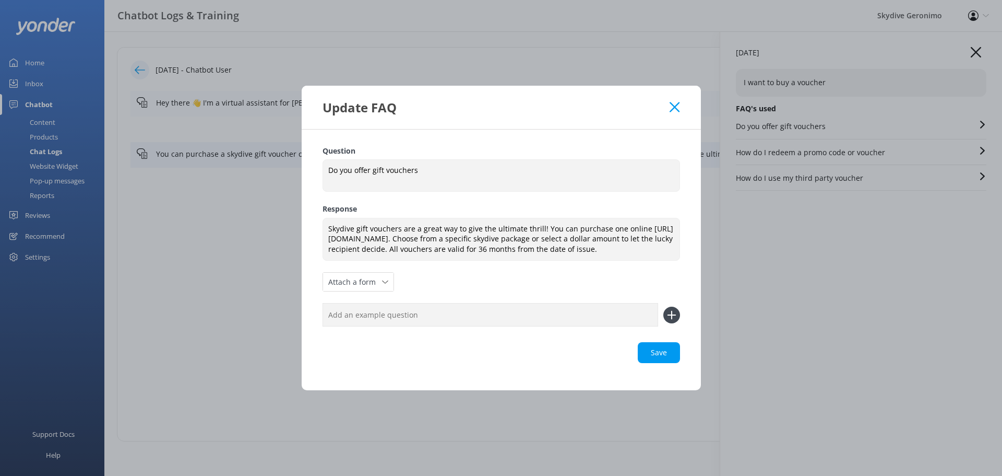
click at [676, 104] on icon at bounding box center [675, 107] width 10 height 10
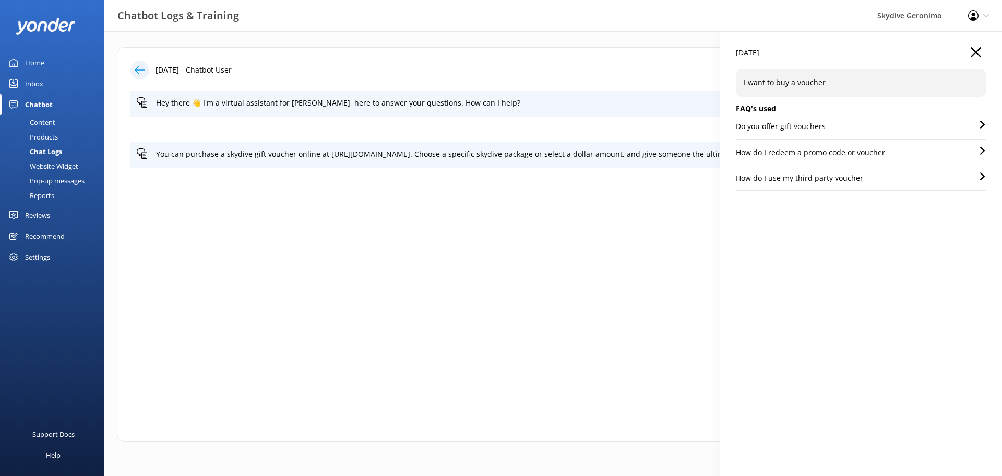
click at [40, 122] on div "Content" at bounding box center [30, 122] width 49 height 15
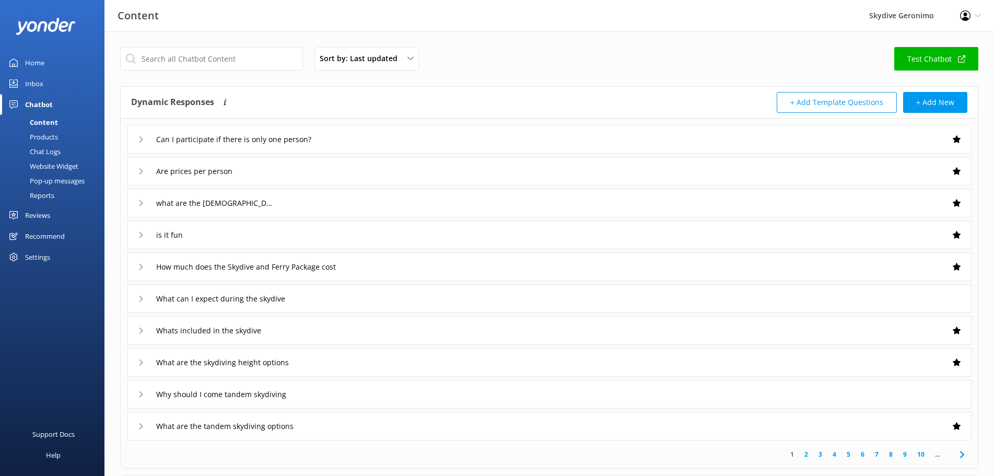
click at [34, 65] on div "Home" at bounding box center [34, 62] width 19 height 21
